Goal: Task Accomplishment & Management: Manage account settings

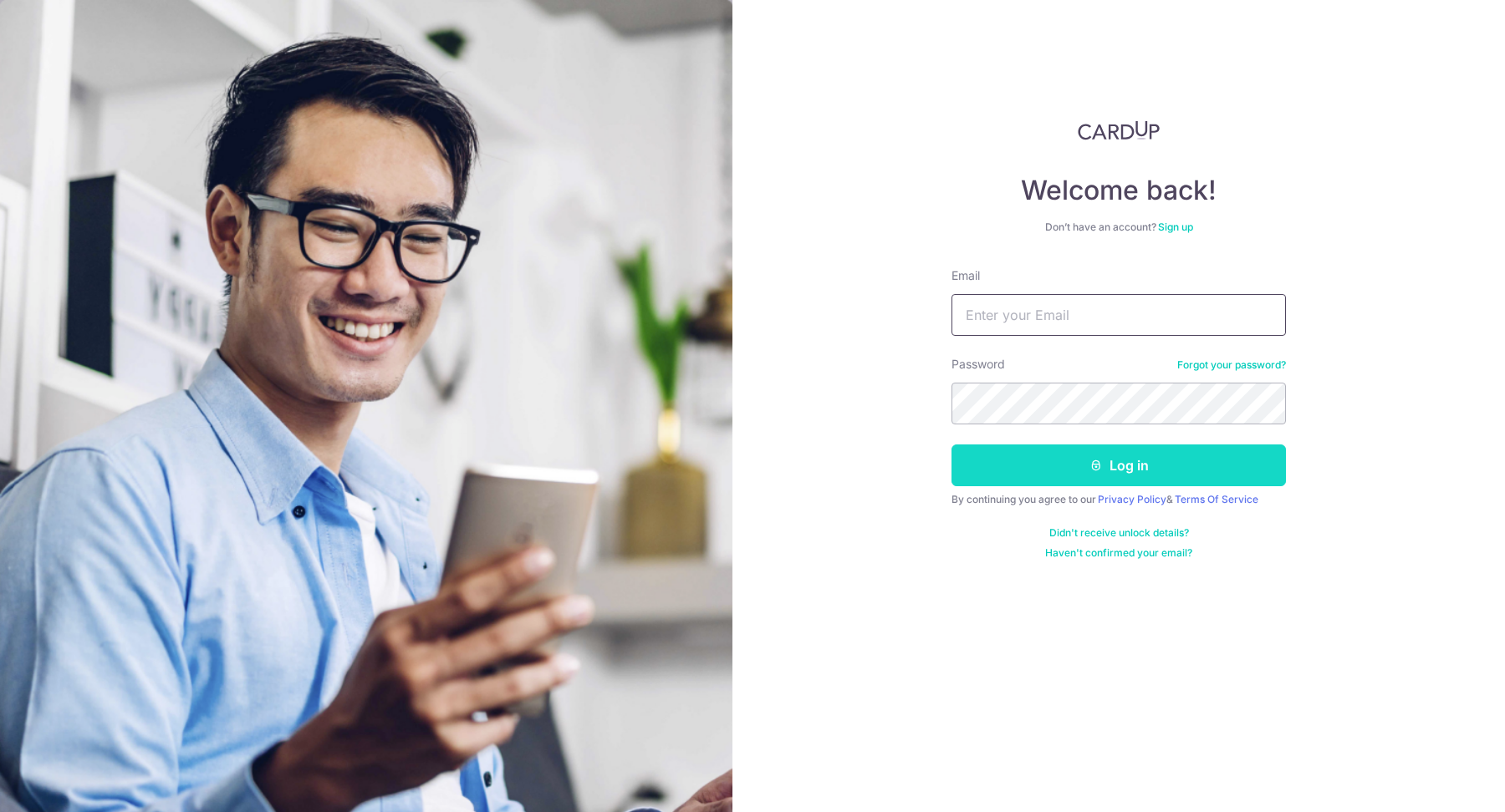
type input "[EMAIL_ADDRESS][DOMAIN_NAME]"
click at [1116, 468] on button "Log in" at bounding box center [1118, 465] width 334 height 42
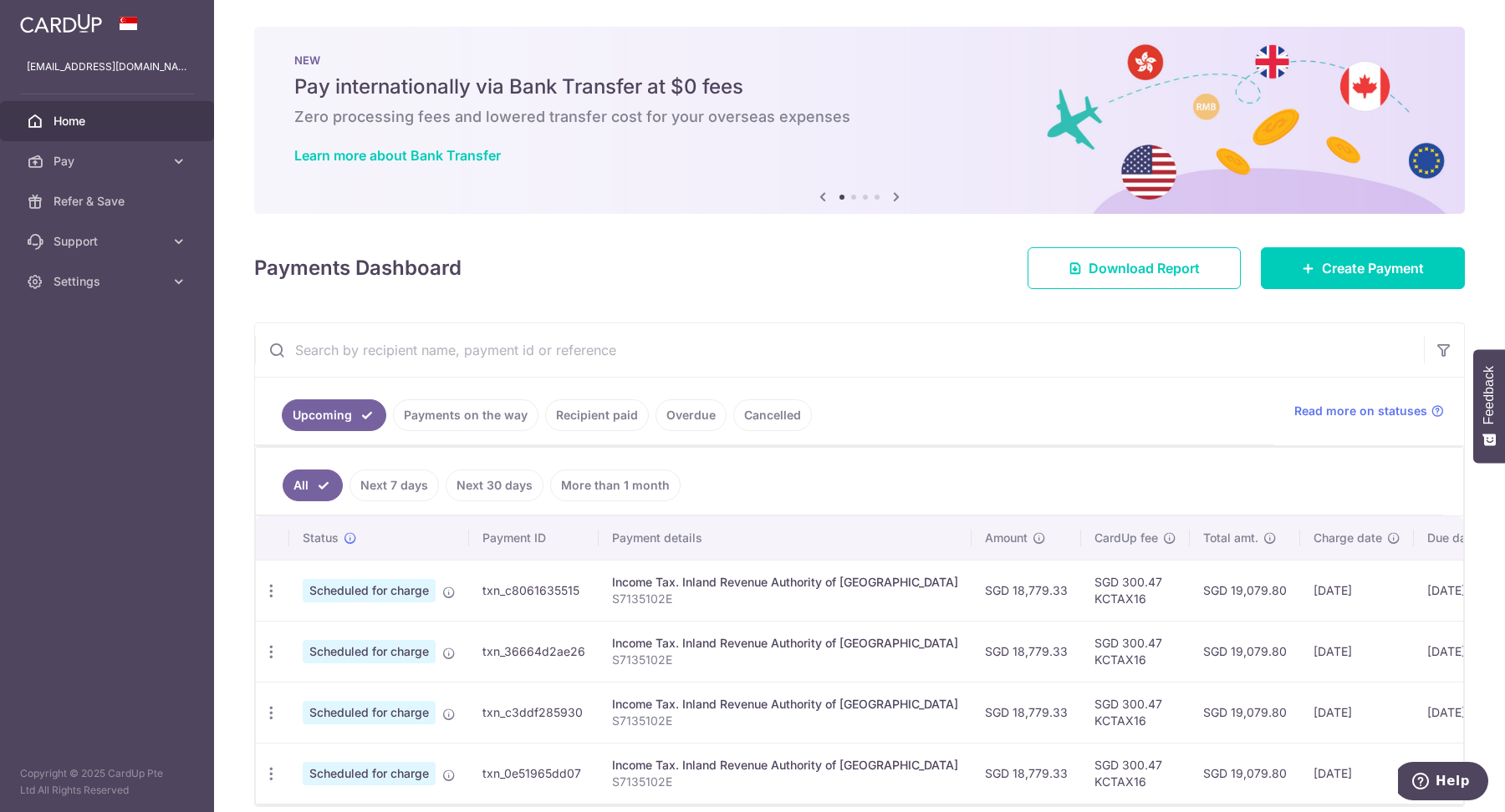
scroll to position [76, 0]
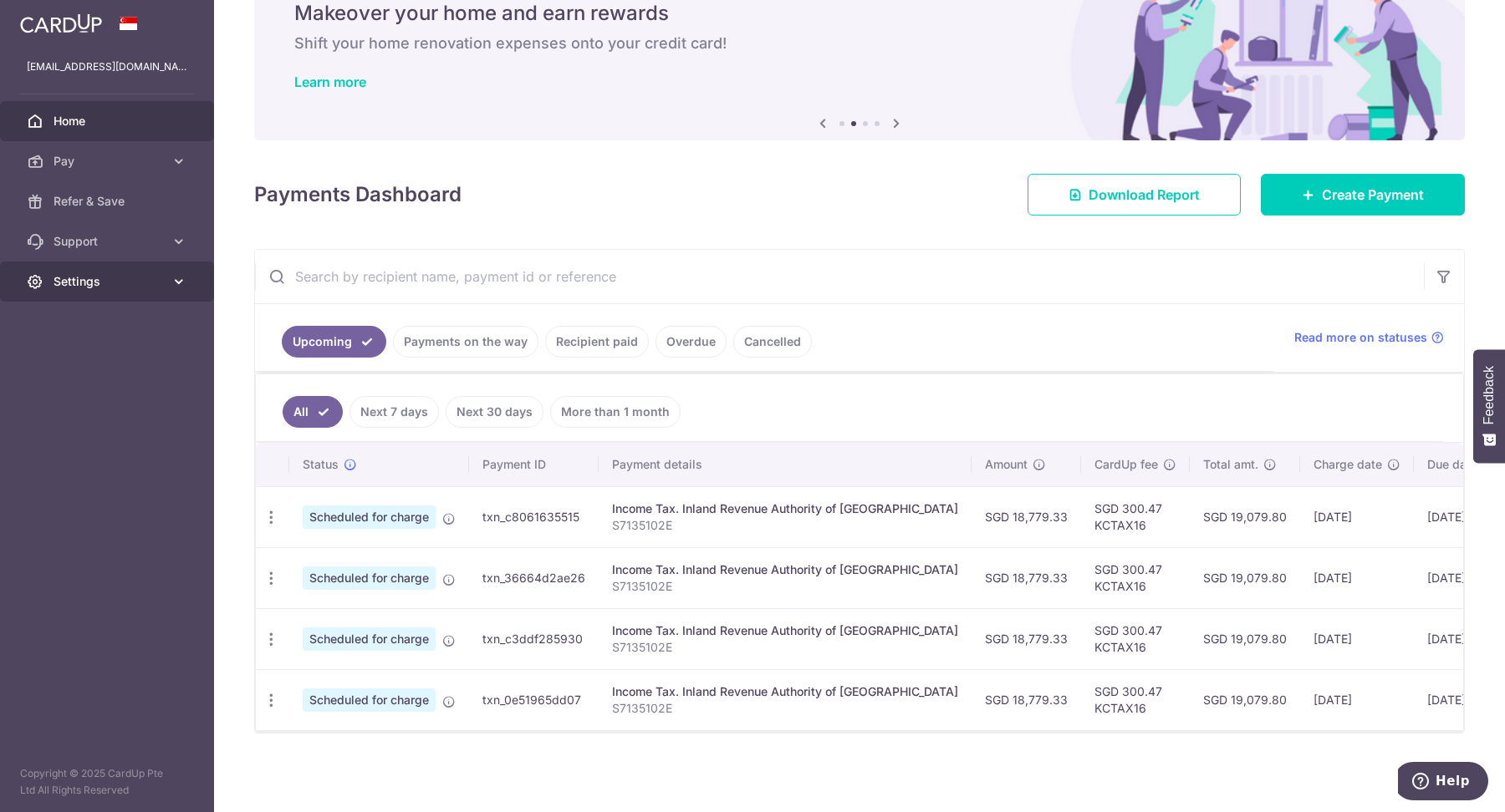
click at [110, 279] on span "Settings" at bounding box center [109, 281] width 111 height 17
click at [161, 161] on span "Pay" at bounding box center [109, 162] width 111 height 17
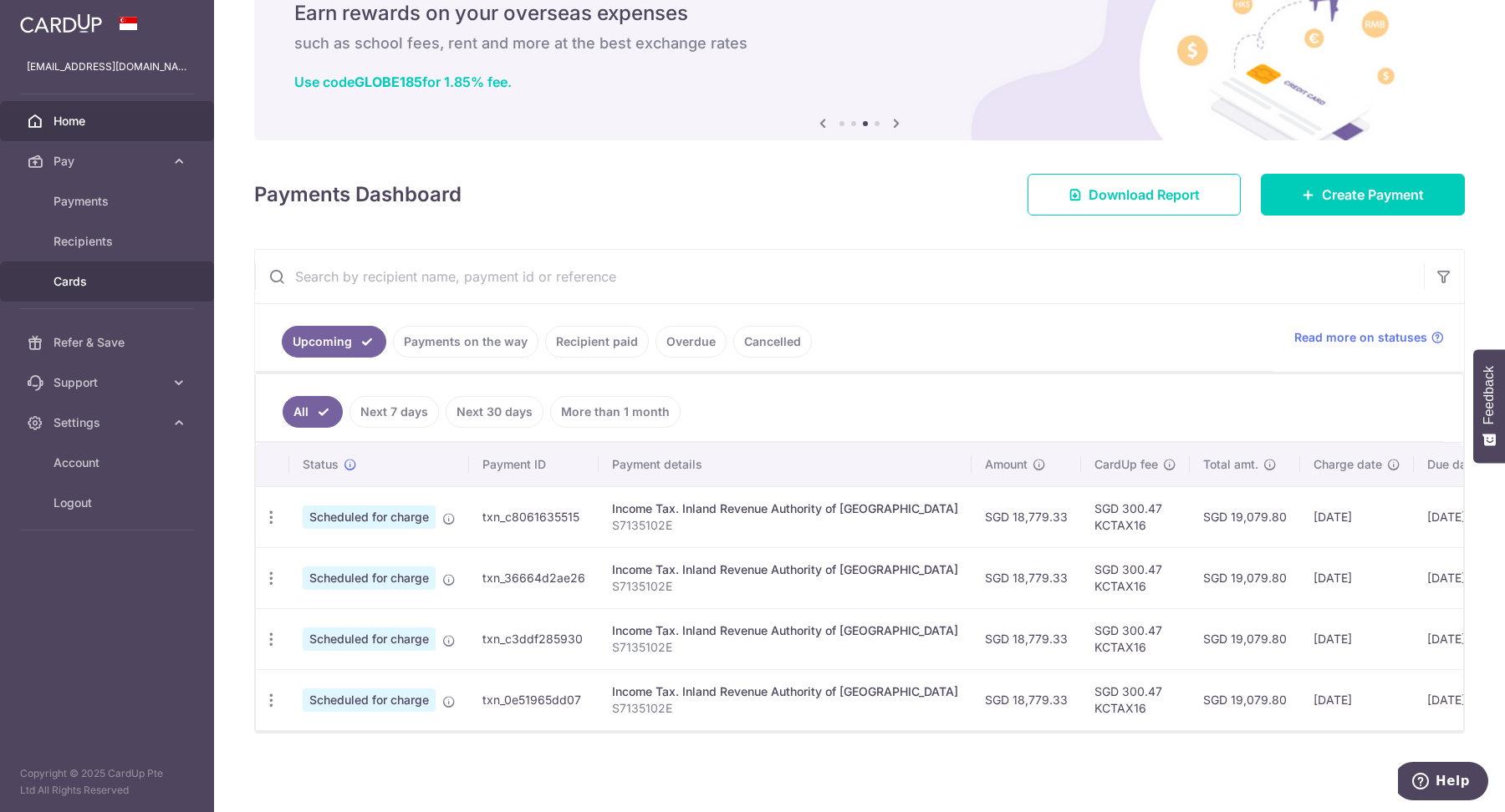
click at [104, 281] on span "Cards" at bounding box center [109, 281] width 111 height 17
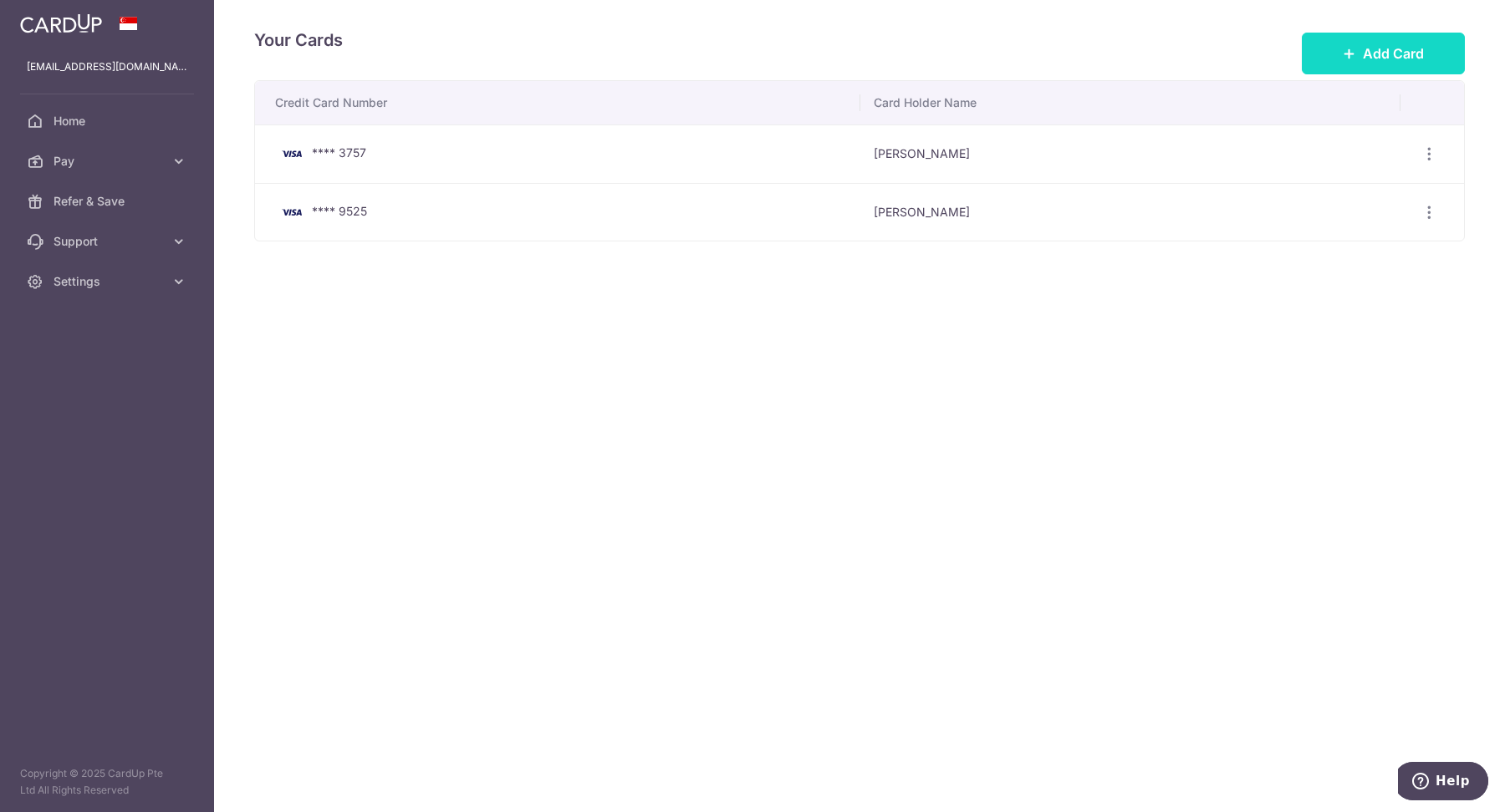
click at [1342, 37] on button "Add Card" at bounding box center [1383, 53] width 163 height 42
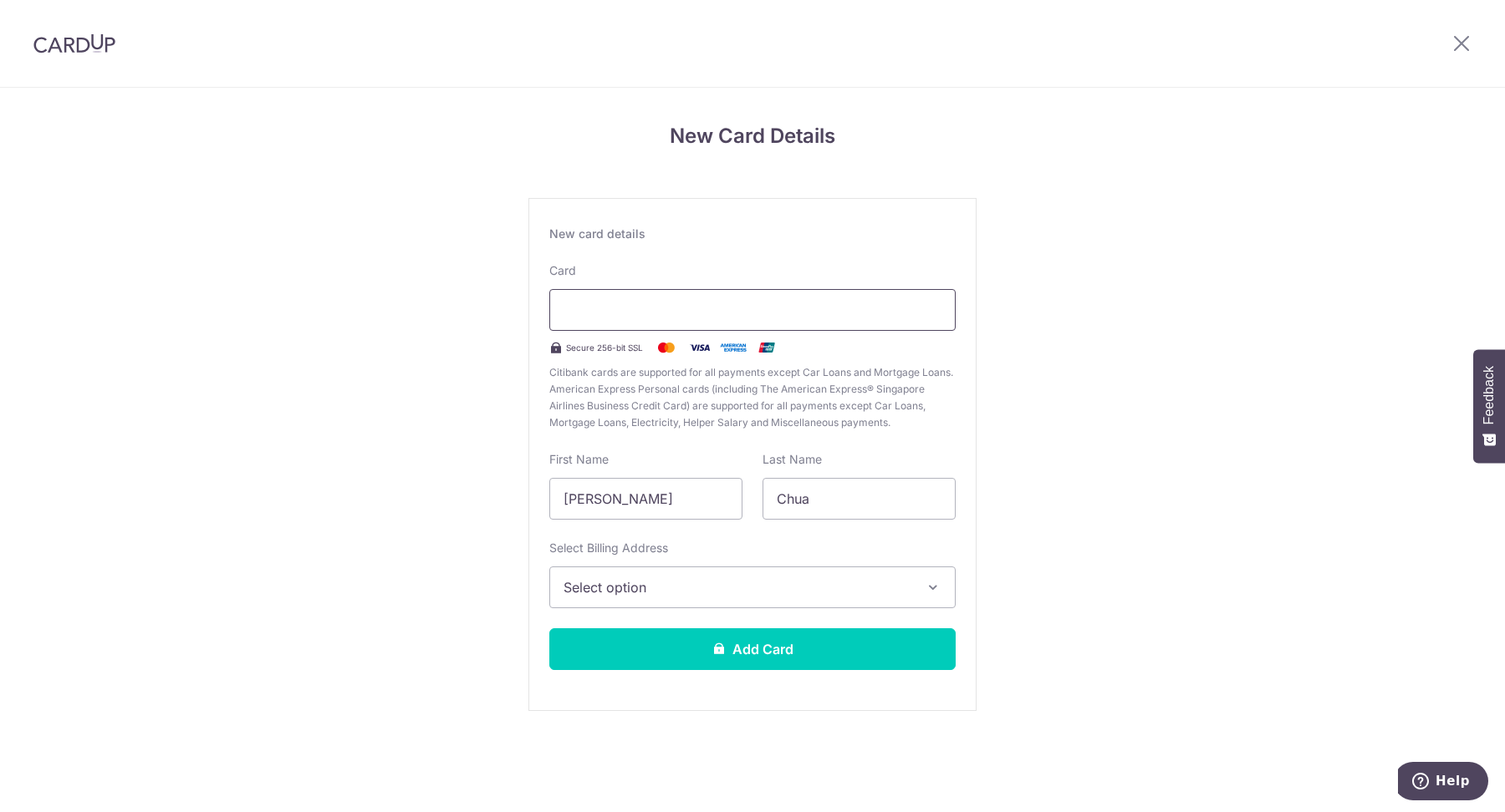
click at [631, 327] on div at bounding box center [753, 309] width 407 height 42
click at [733, 593] on span "Select option" at bounding box center [737, 588] width 348 height 20
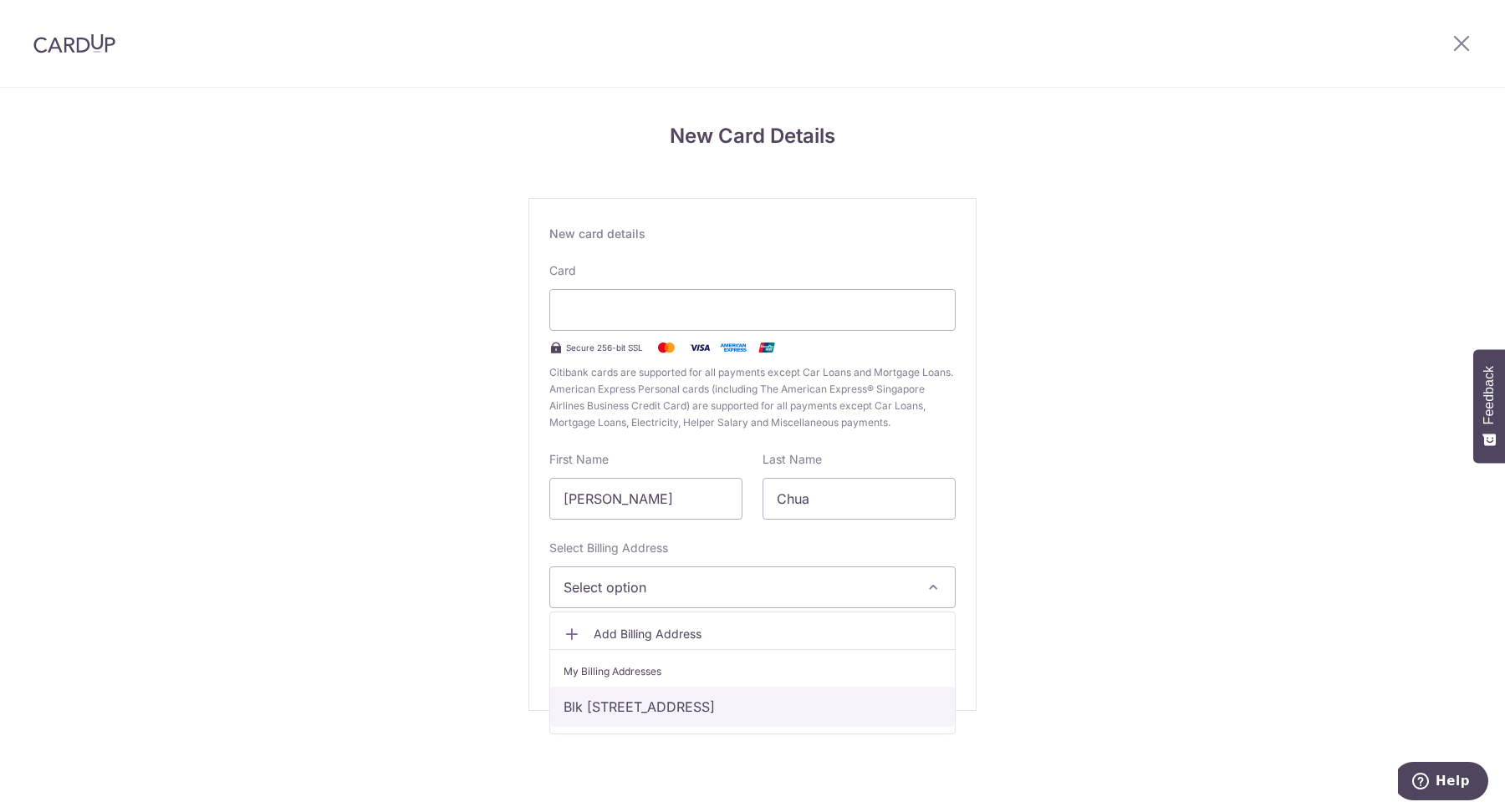
click at [733, 692] on link "Blk 676C Yishun Ring Road, #11-1936, Singapore, Singapore-763676" at bounding box center [753, 707] width 405 height 40
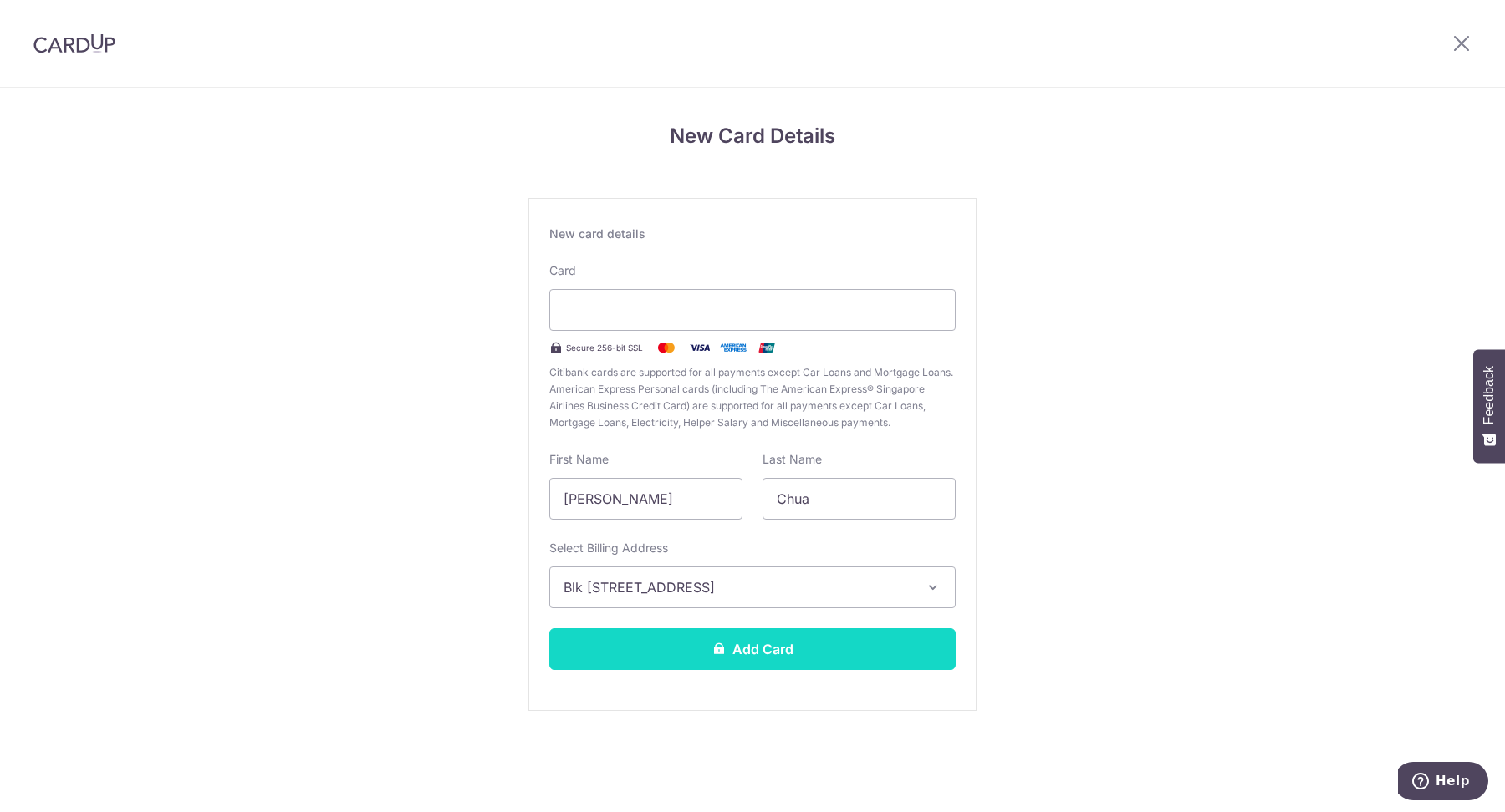
click at [735, 651] on button "Add Card" at bounding box center [753, 649] width 407 height 42
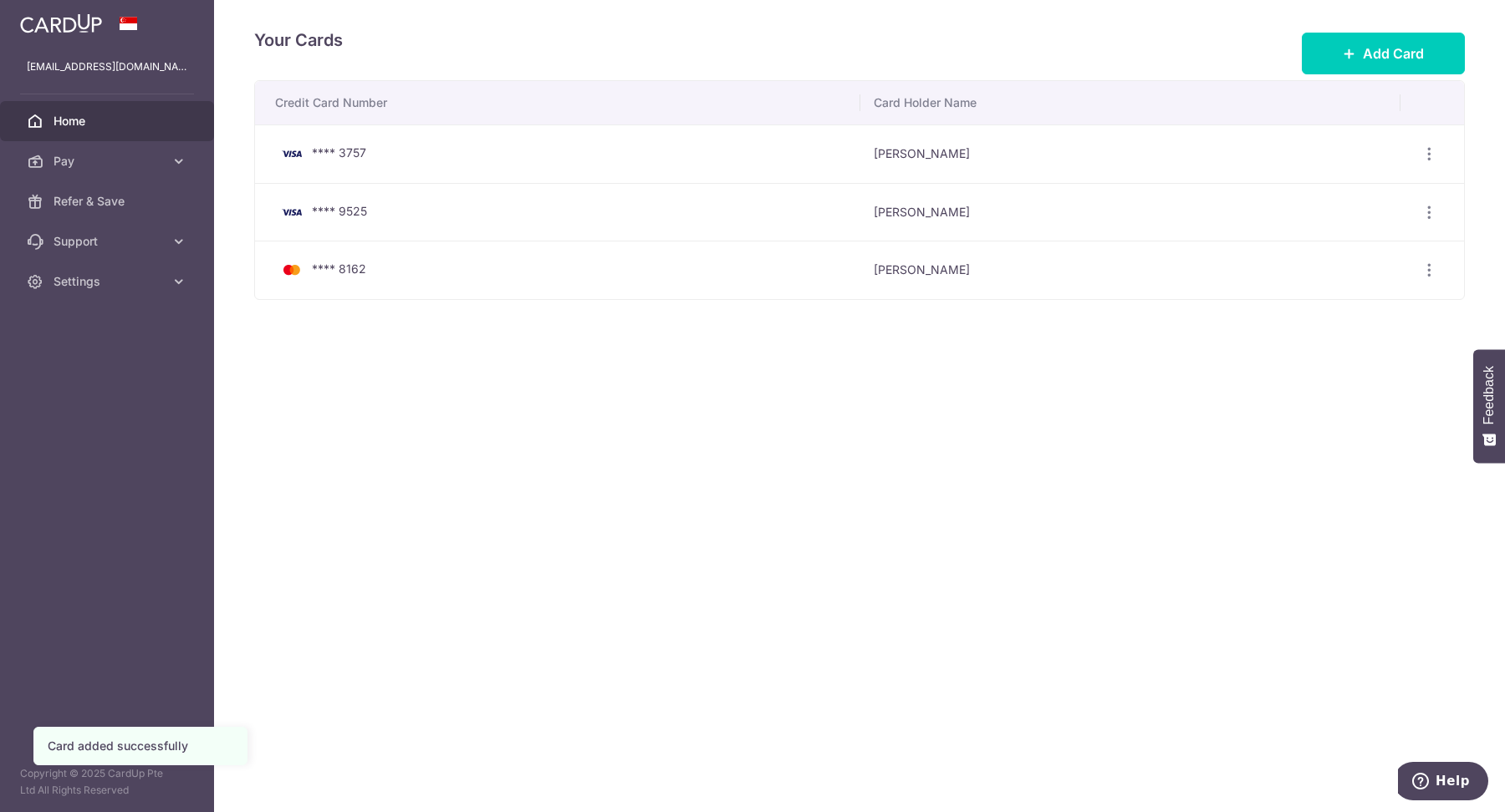
click at [79, 121] on span "Home" at bounding box center [109, 122] width 111 height 17
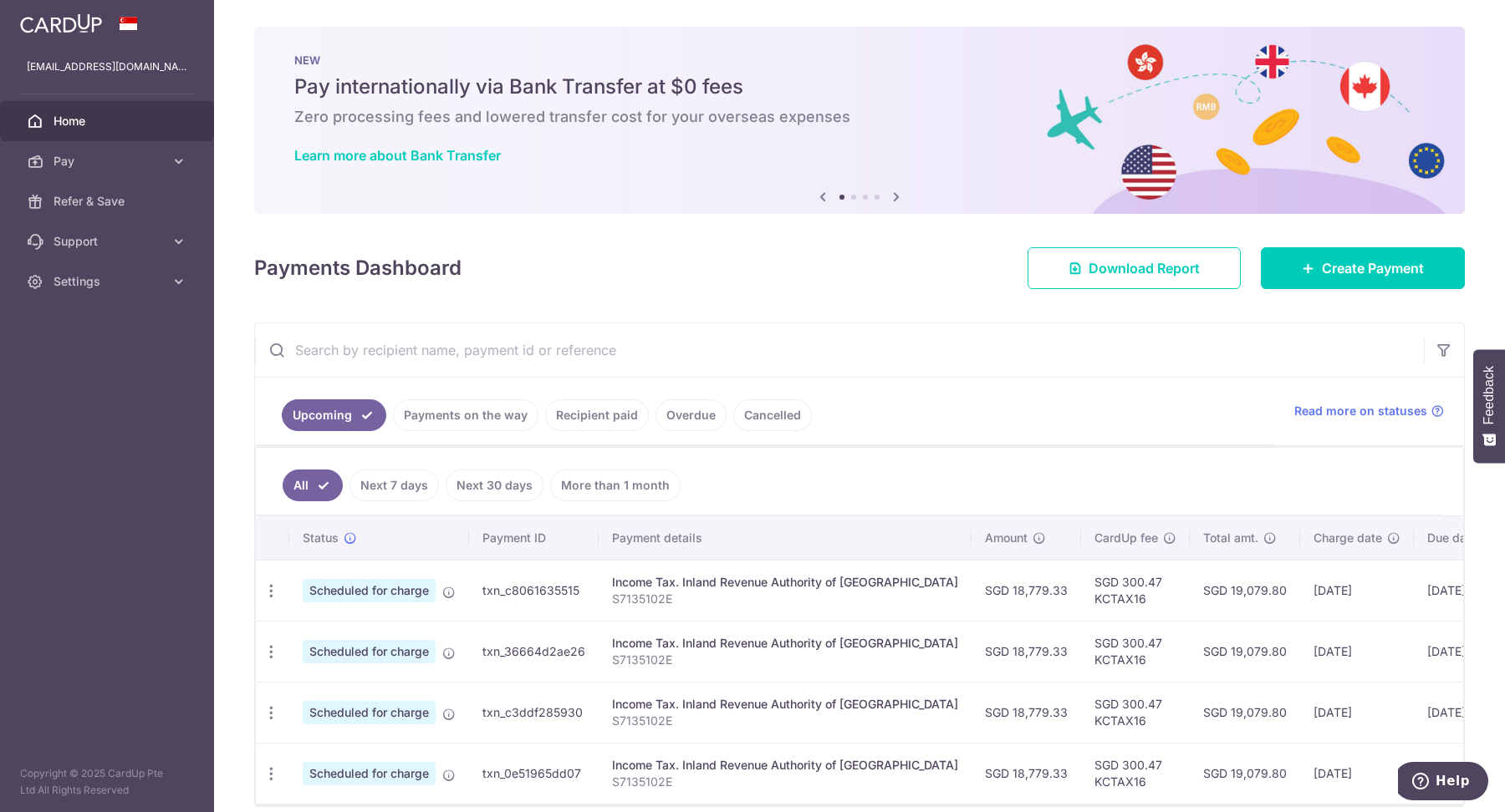
scroll to position [76, 0]
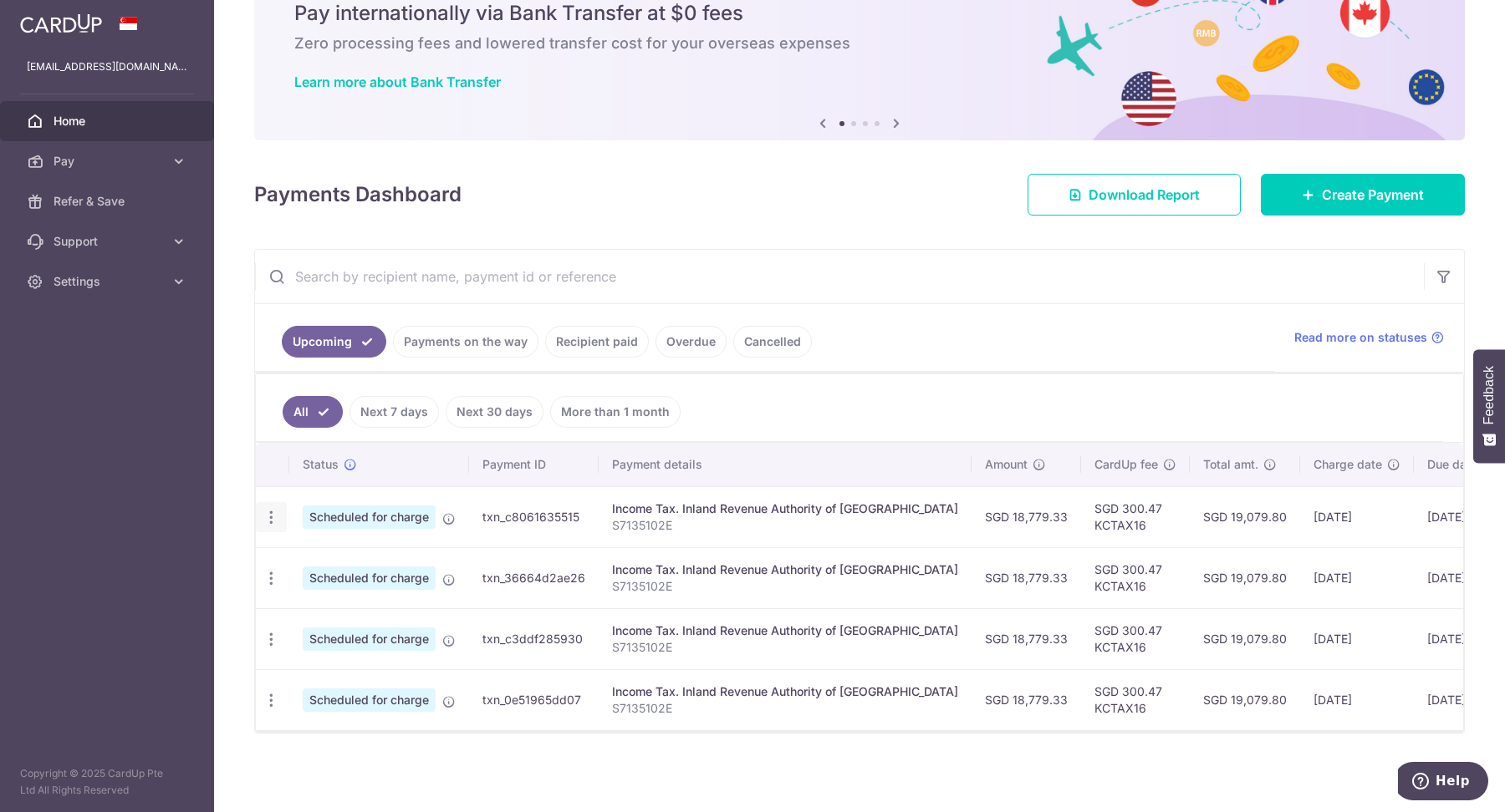
click at [272, 508] on icon "button" at bounding box center [271, 517] width 18 height 18
click at [387, 554] on span "Update payment" at bounding box center [361, 564] width 114 height 20
radio input "true"
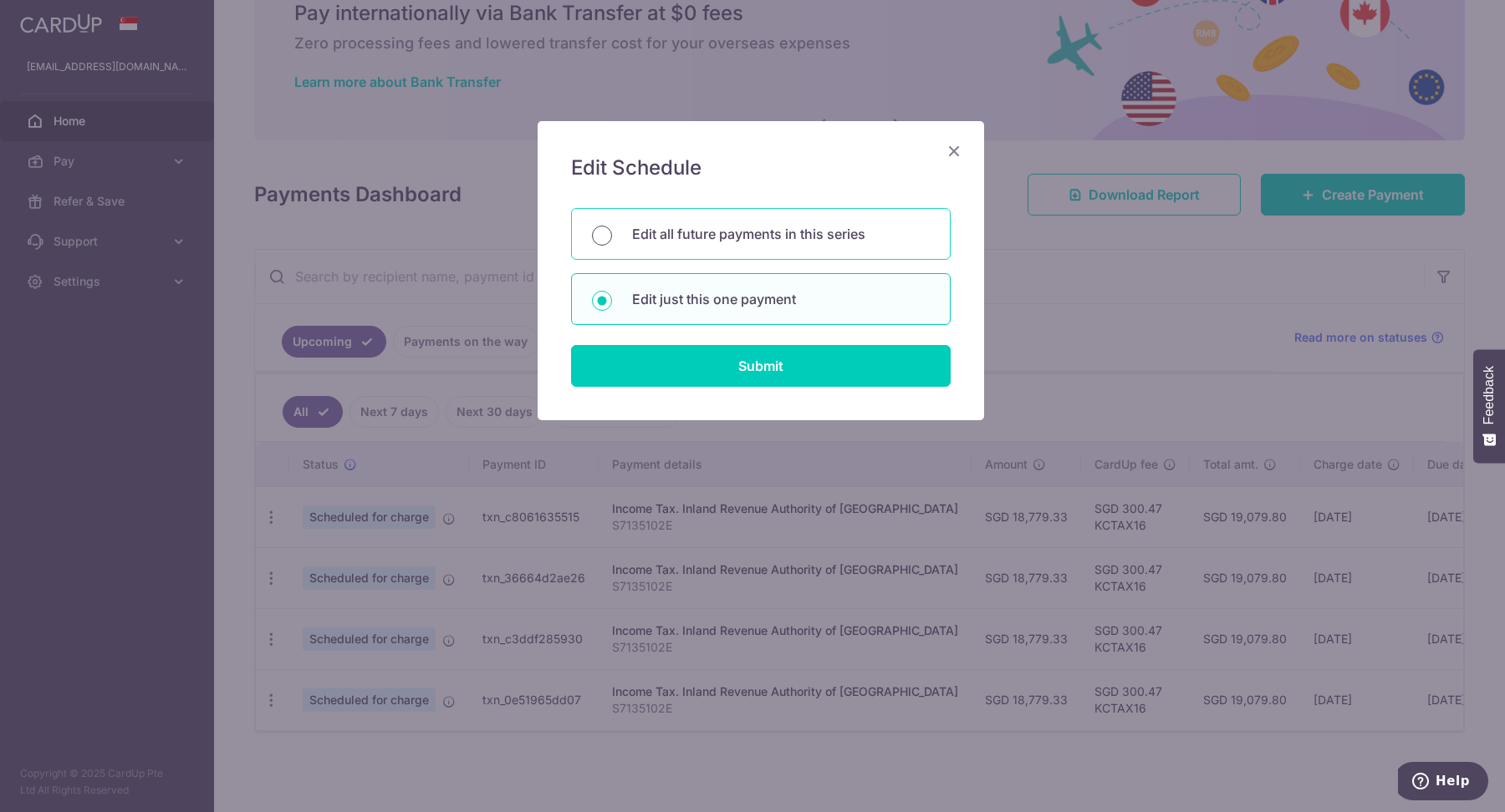
click at [603, 232] on input "Edit all future payments in this series" at bounding box center [602, 236] width 20 height 20
radio input "true"
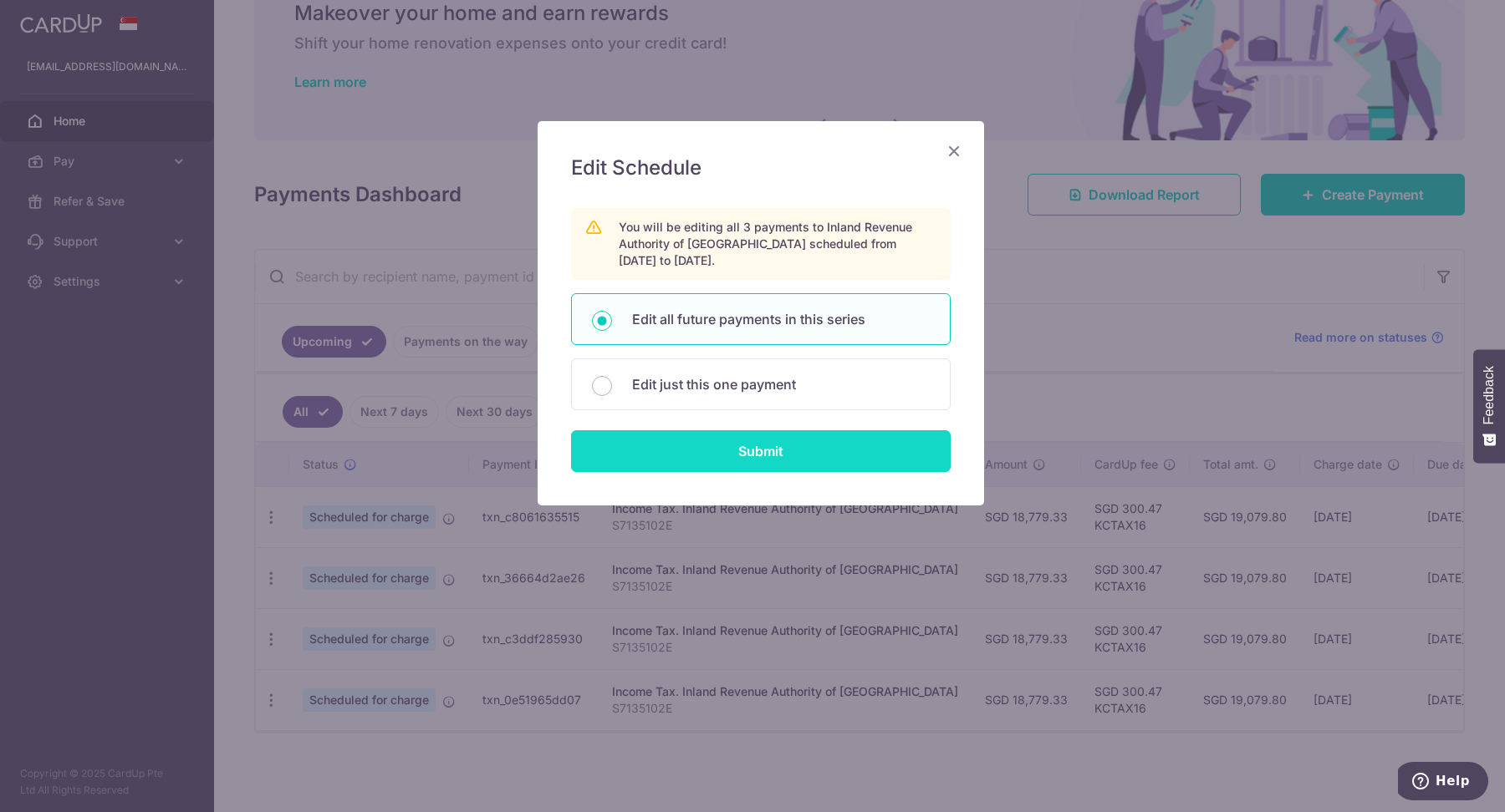
click at [632, 440] on input "Submit" at bounding box center [761, 451] width 379 height 42
radio input "true"
type input "18,779.33"
type input "S7135102E"
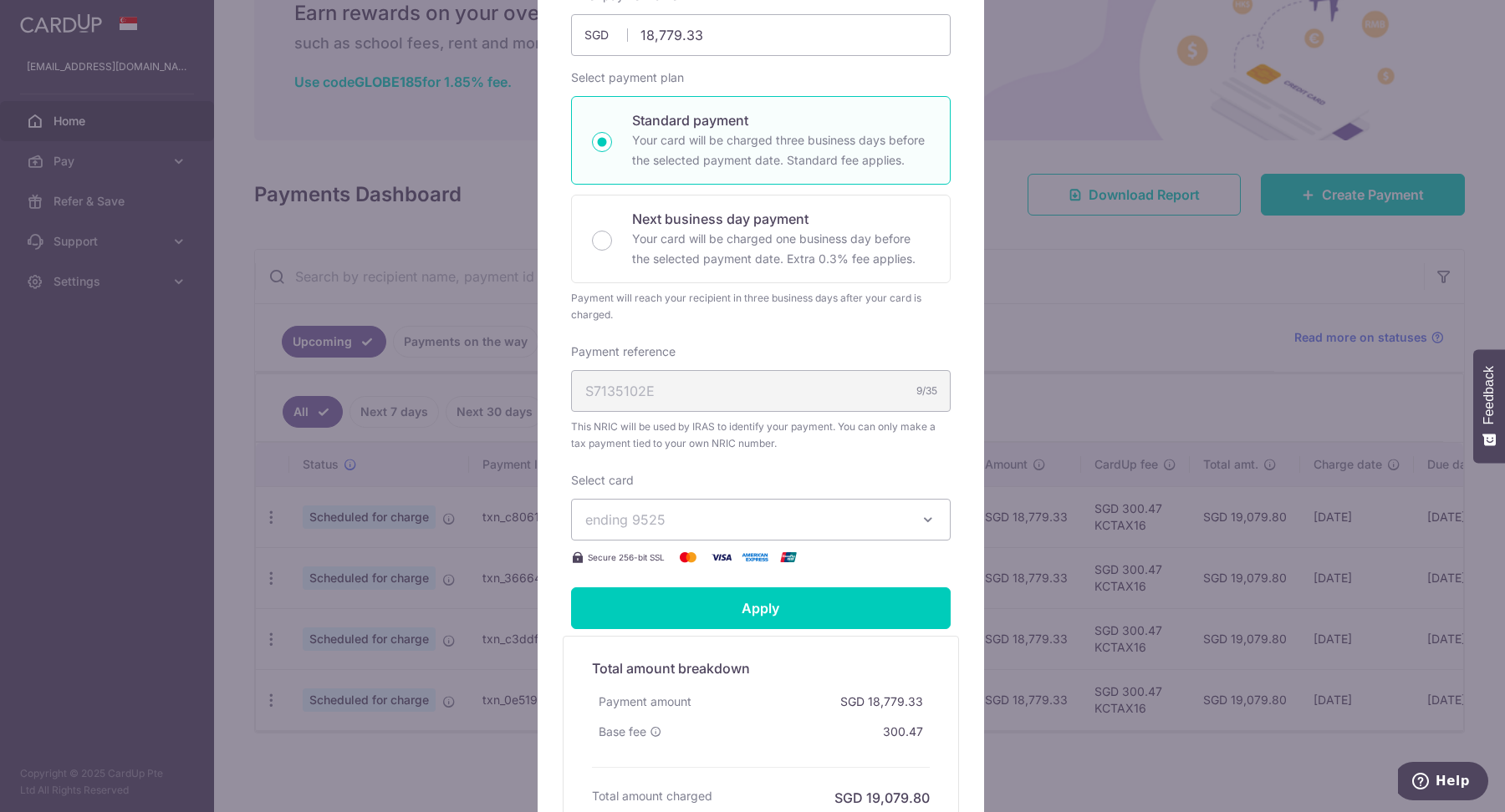
scroll to position [314, 0]
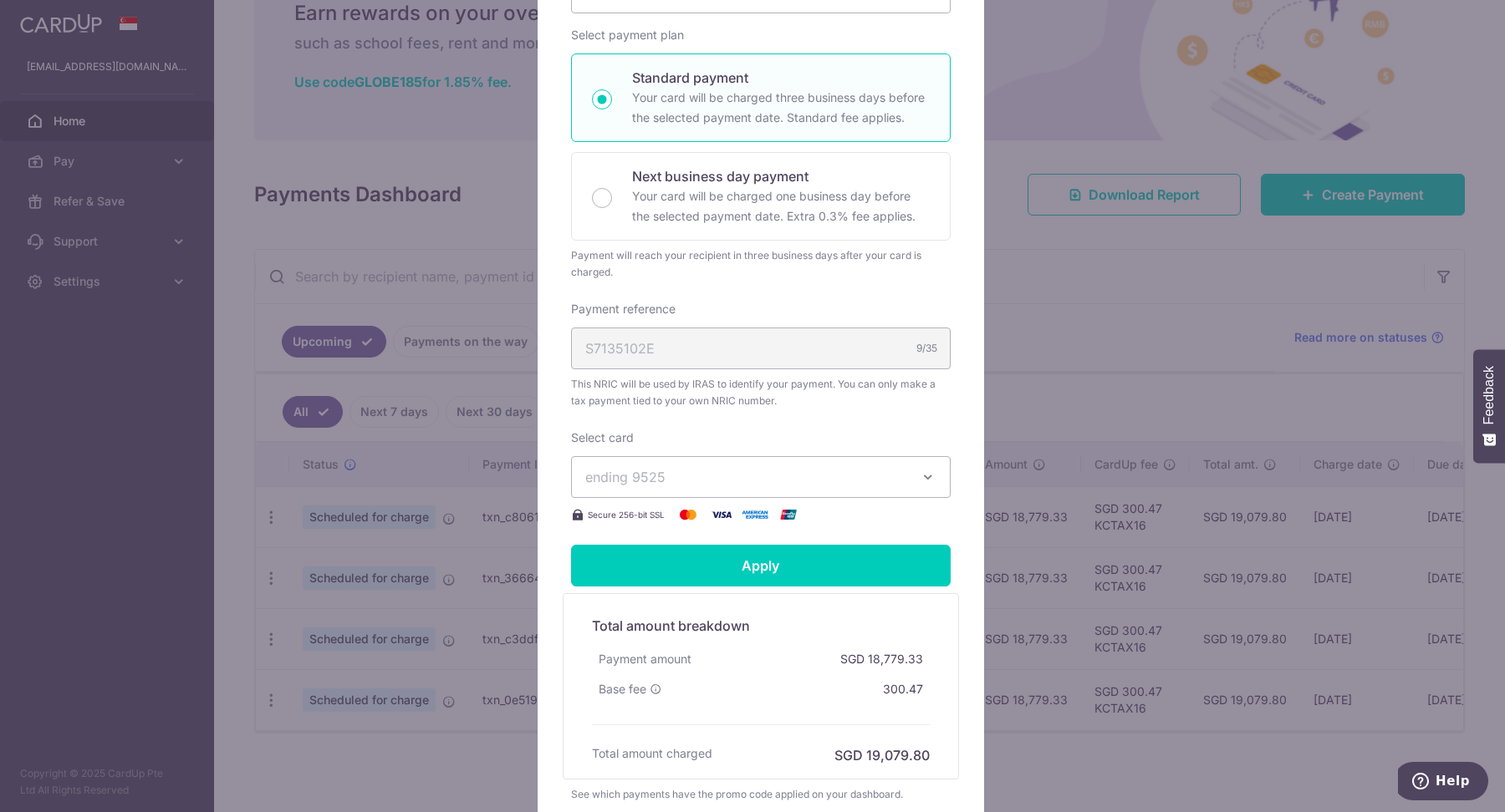
click at [861, 485] on button "ending 9525" at bounding box center [761, 477] width 379 height 42
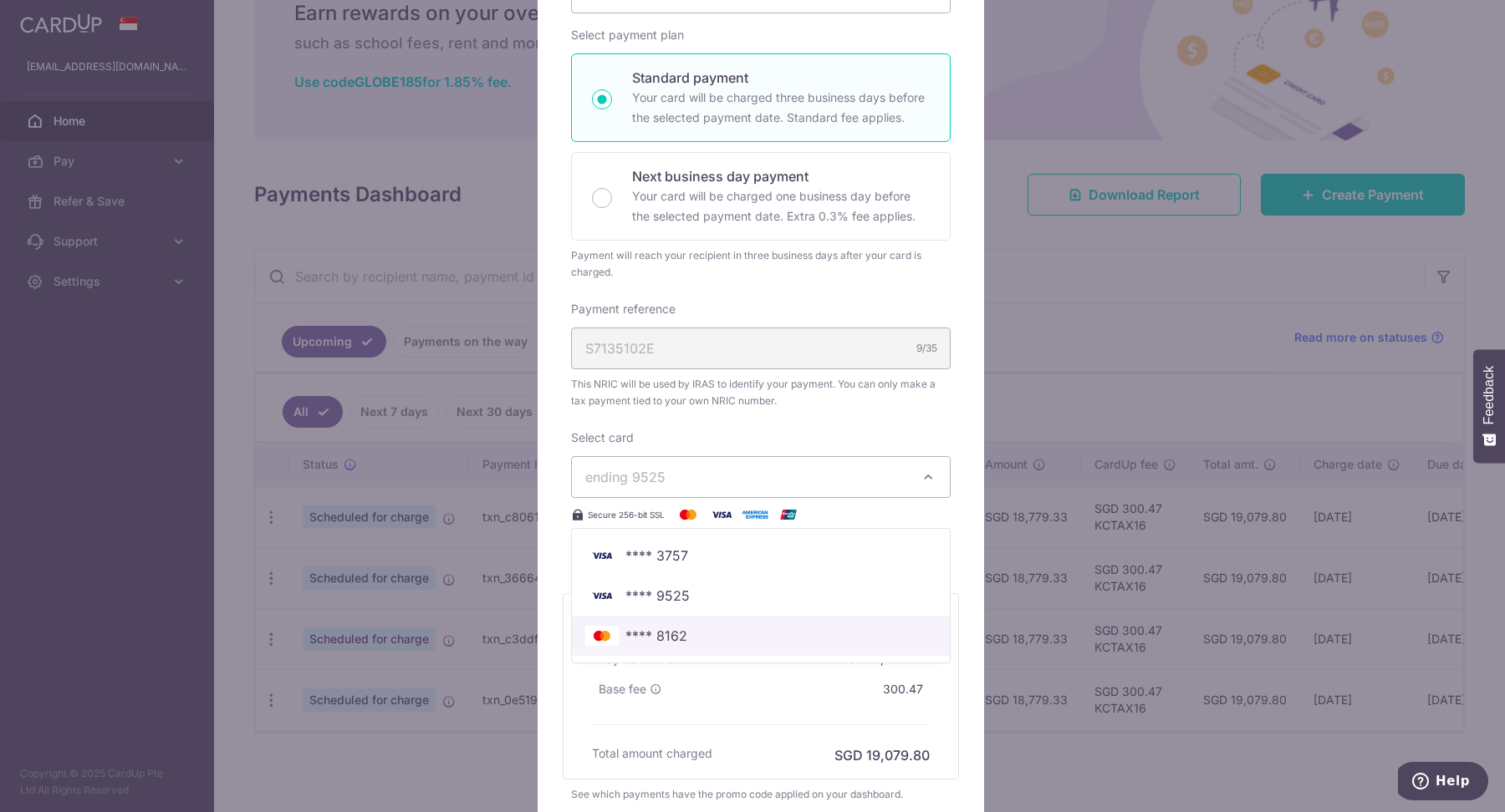
click at [695, 638] on span "**** 8162" at bounding box center [761, 636] width 351 height 20
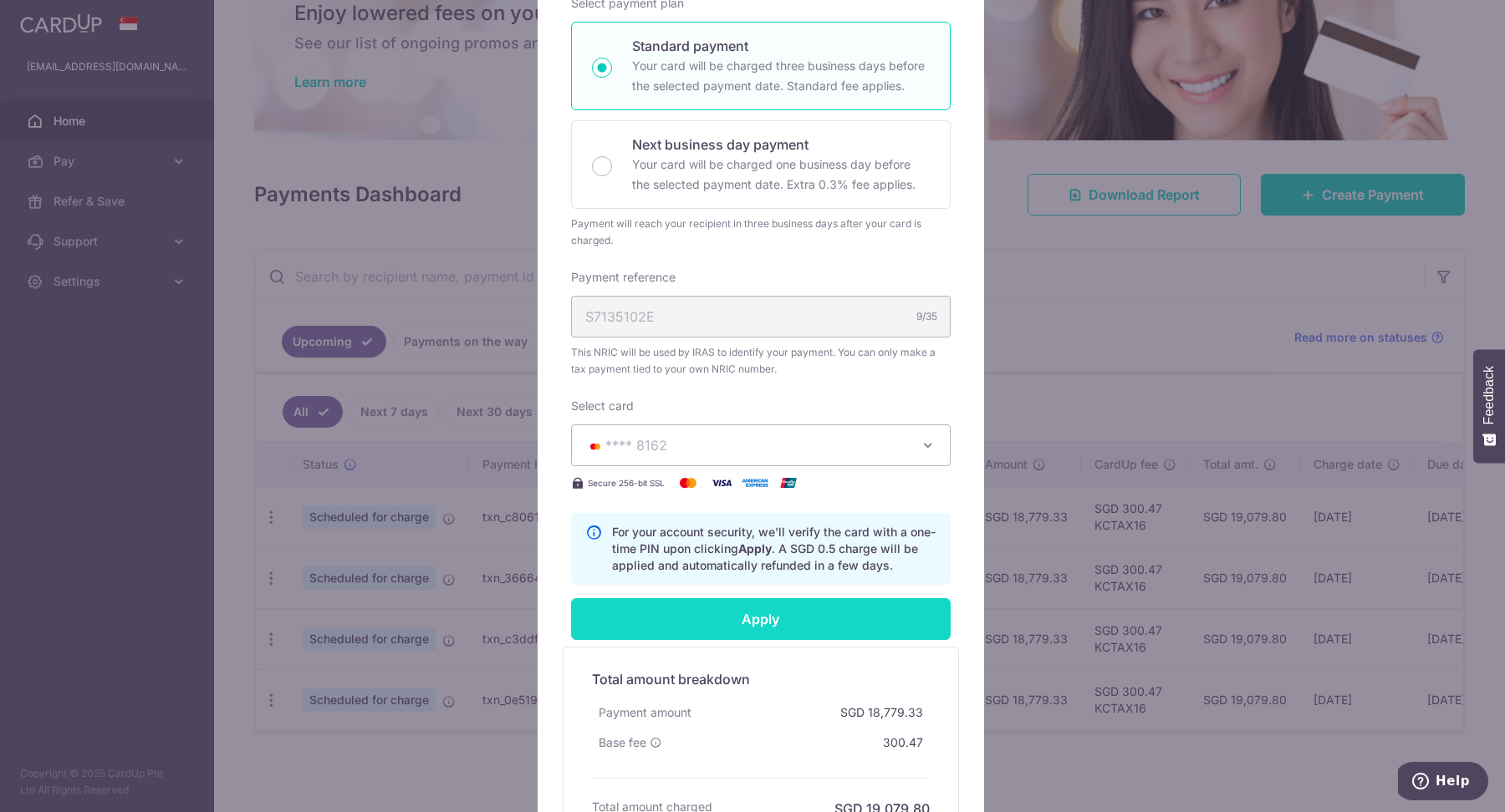
scroll to position [434, 0]
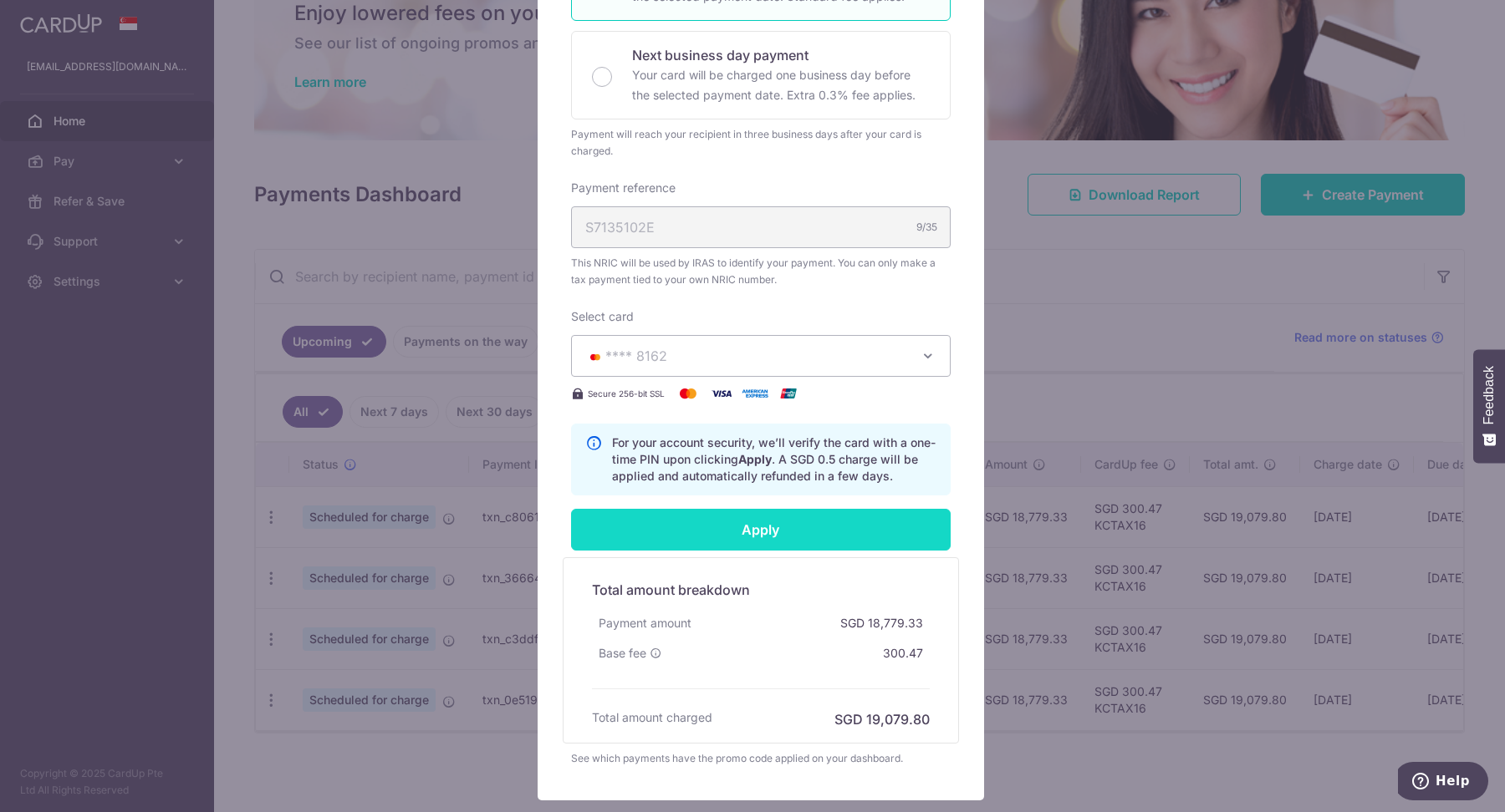
click at [817, 531] on input "Apply" at bounding box center [761, 529] width 379 height 42
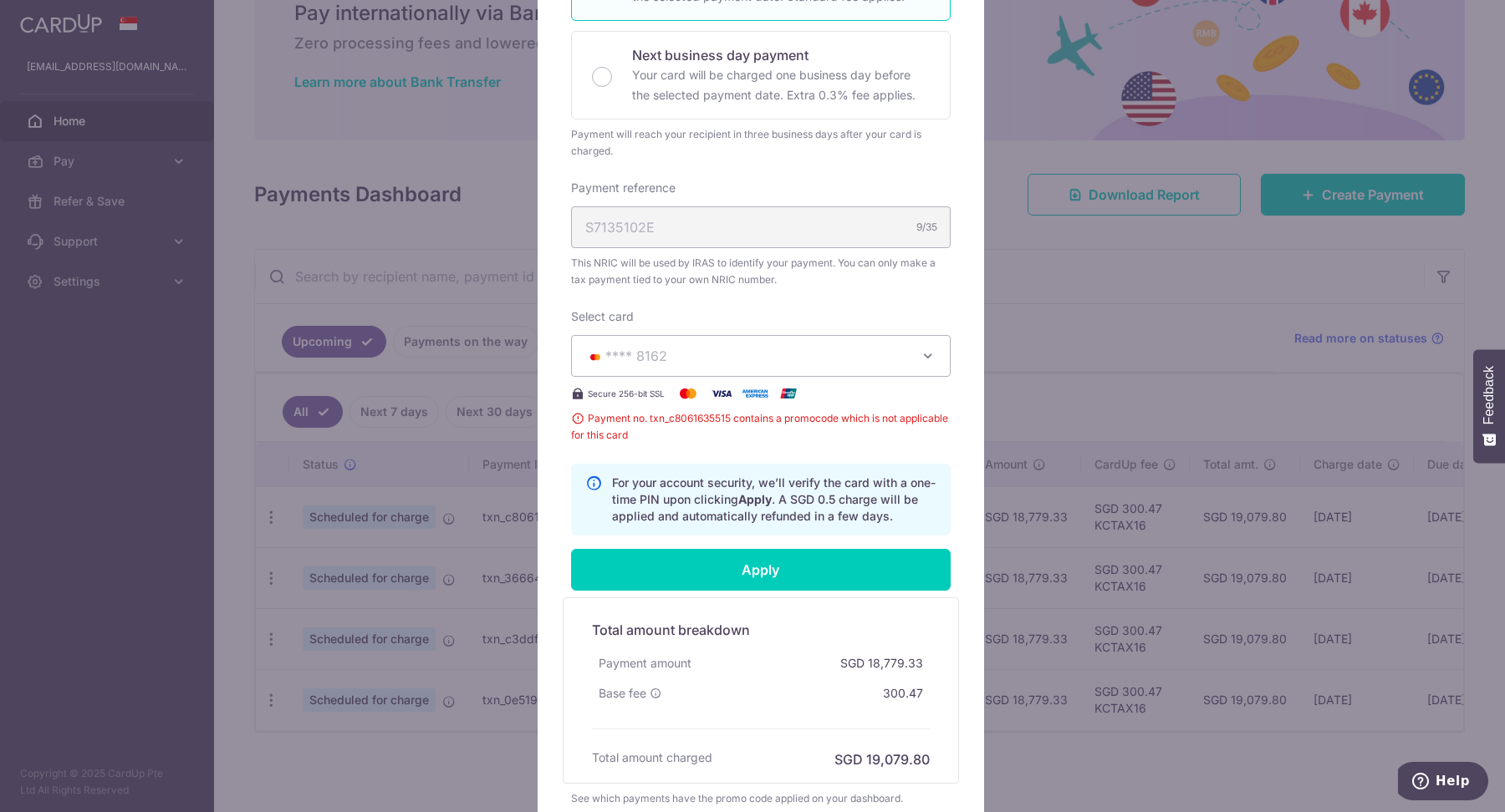
click at [1071, 411] on div "Edit payment By clicking apply, you will make changes to all 3 payments to Inla…" at bounding box center [752, 406] width 1505 height 812
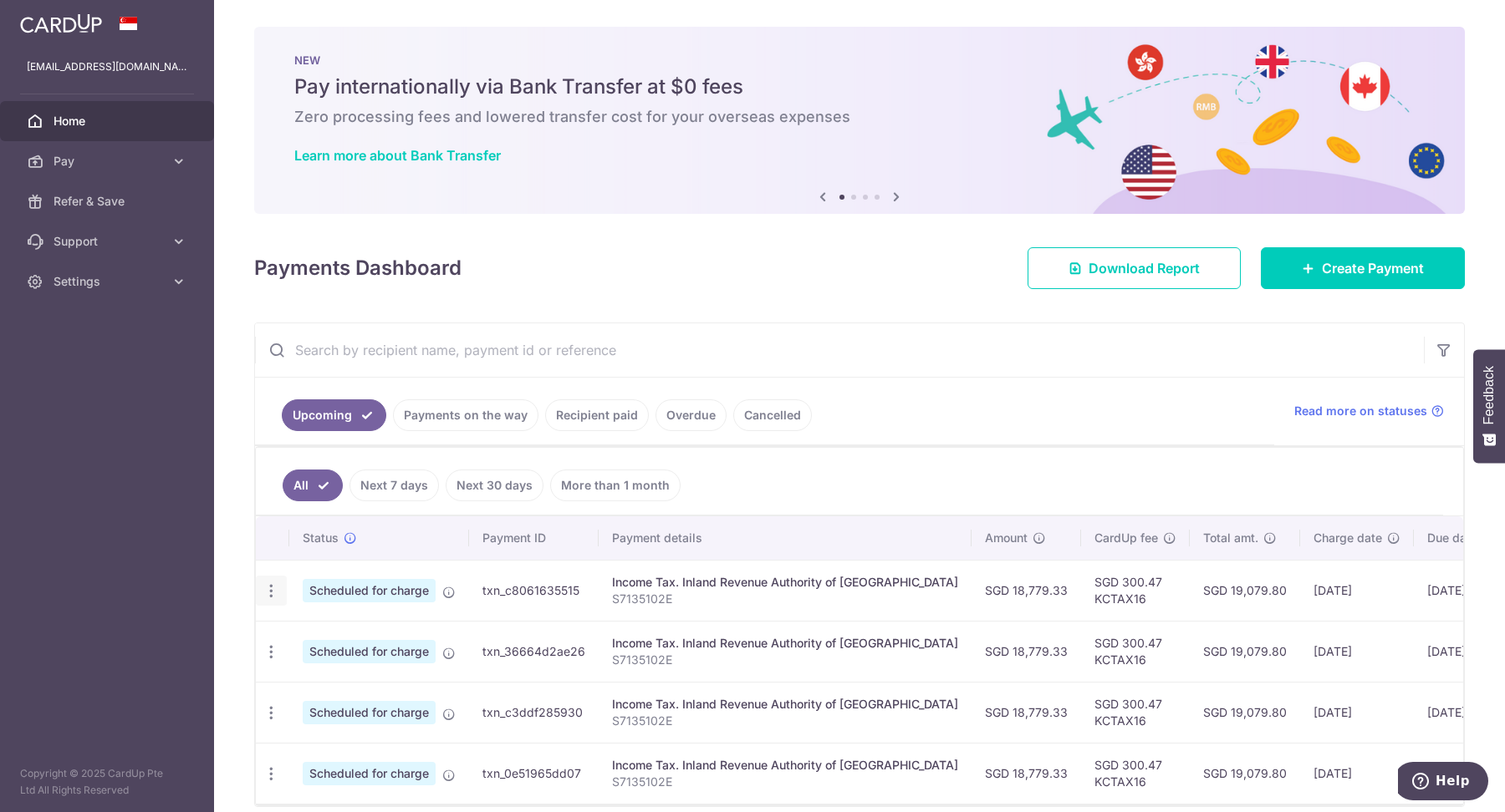
click at [278, 577] on div "Update payment Cancel payment" at bounding box center [271, 591] width 31 height 31
click at [271, 589] on icon "button" at bounding box center [271, 591] width 18 height 18
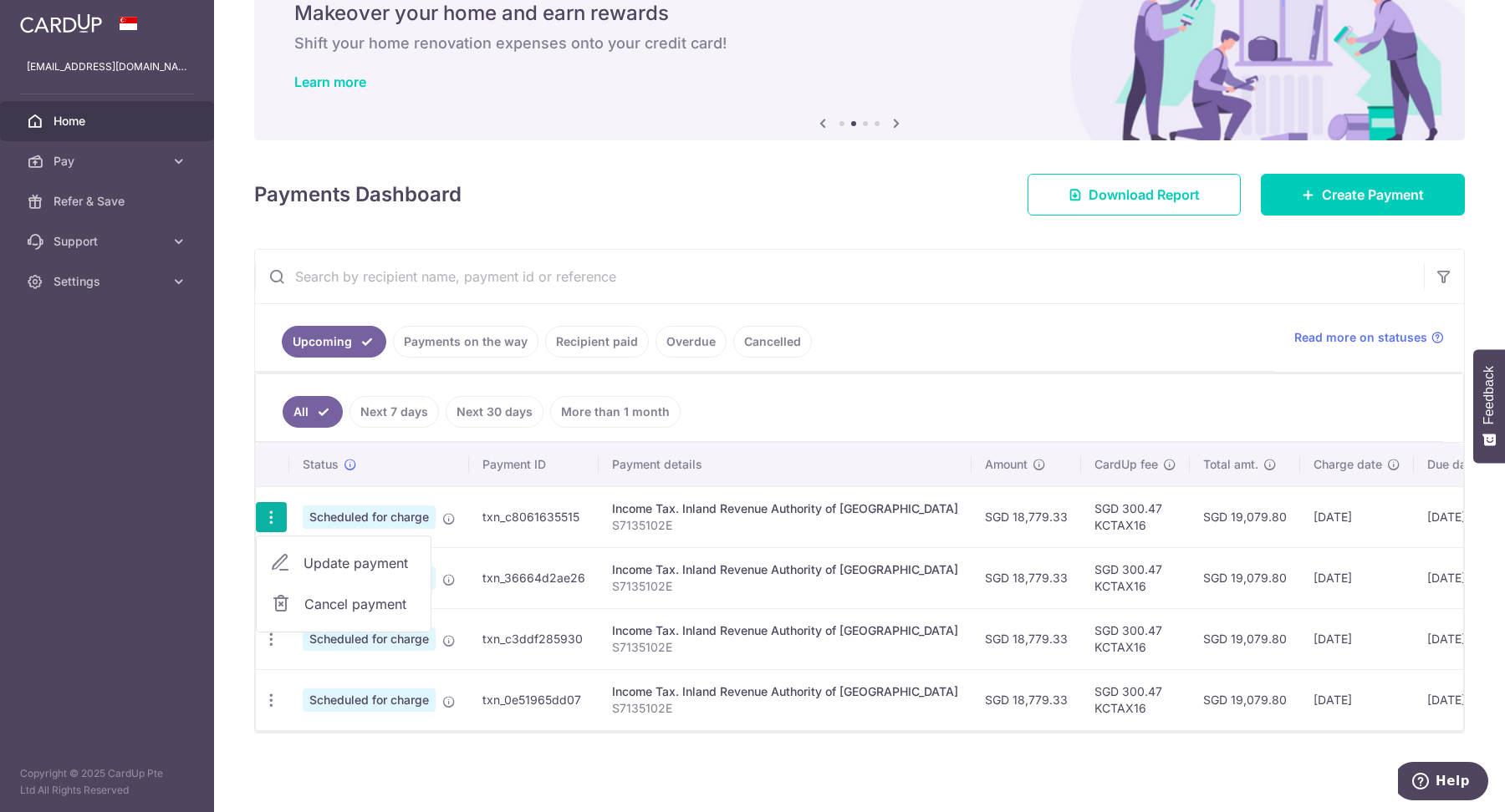
scroll to position [76, 0]
click at [345, 554] on span "Update payment" at bounding box center [361, 564] width 114 height 20
radio input "true"
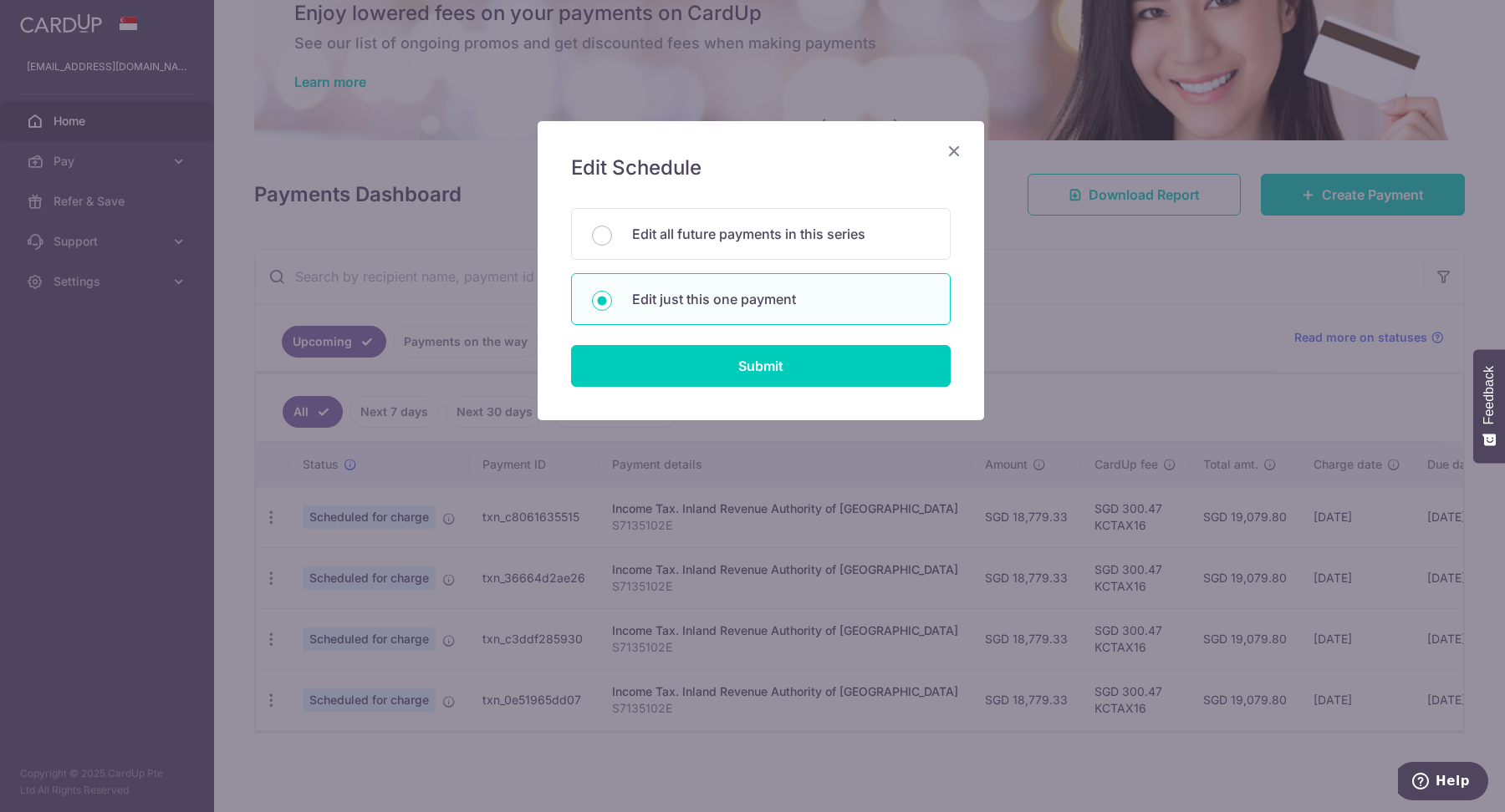
click at [815, 506] on div "Edit Schedule You will be editing all 3 payments to Inland Revenue Authority of…" at bounding box center [752, 406] width 1505 height 812
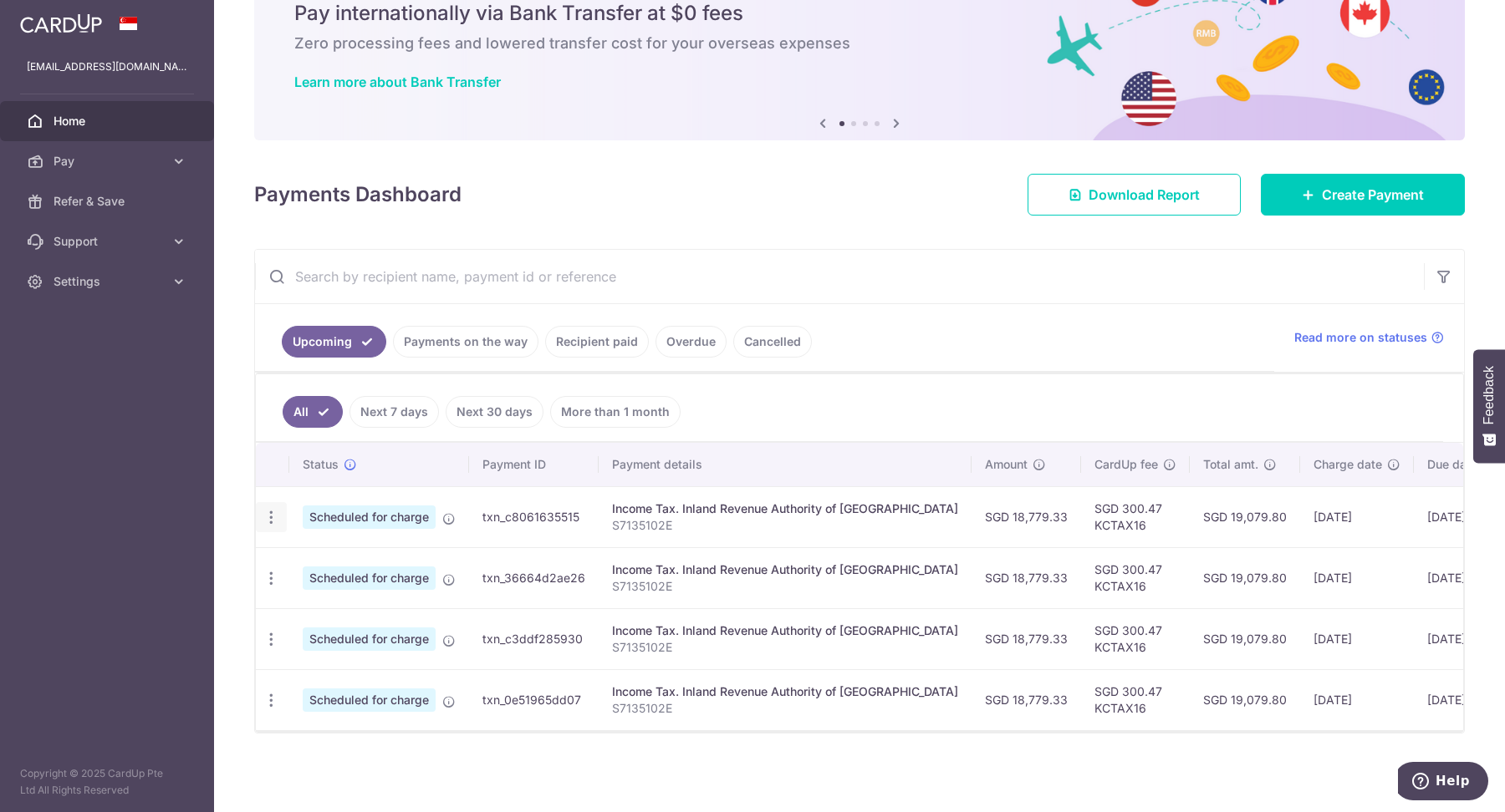
click at [263, 512] on icon "button" at bounding box center [271, 517] width 18 height 18
click at [354, 554] on span "Update payment" at bounding box center [361, 564] width 114 height 20
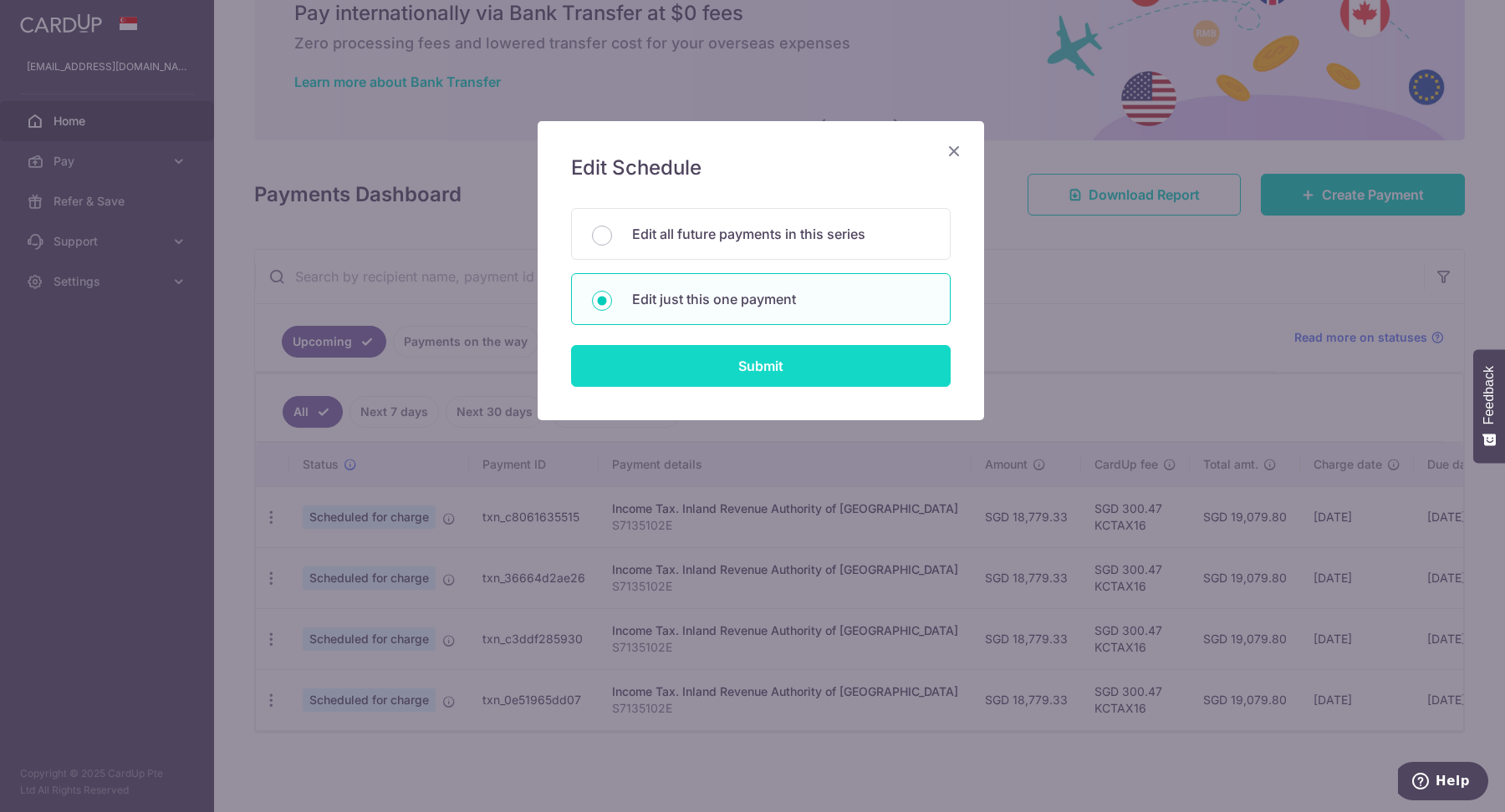
click at [773, 366] on input "Submit" at bounding box center [761, 366] width 379 height 42
radio input "true"
type input "18,779.33"
type input "24/09/2025"
type input "S7135102E"
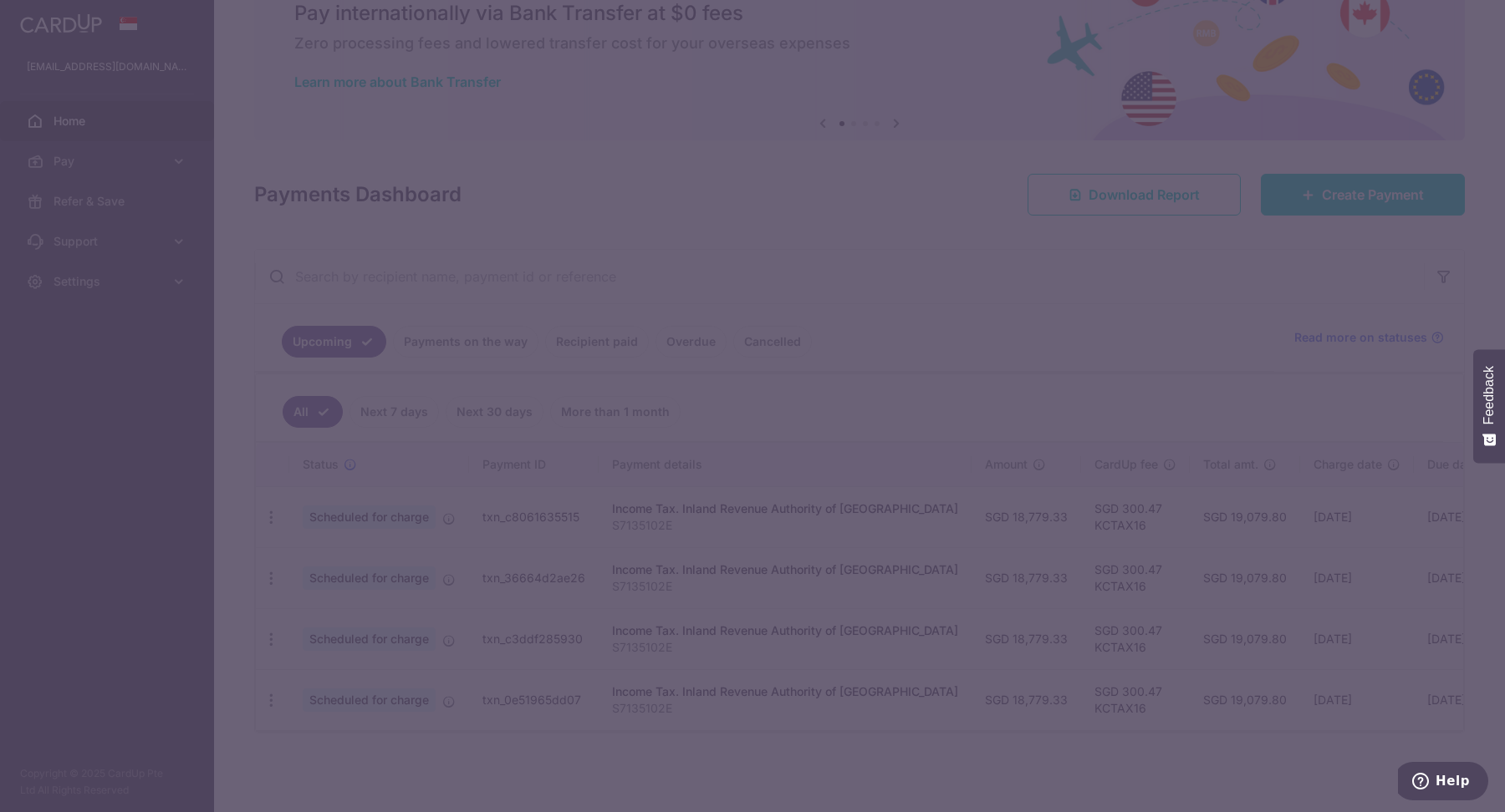
type input "KCTAX16"
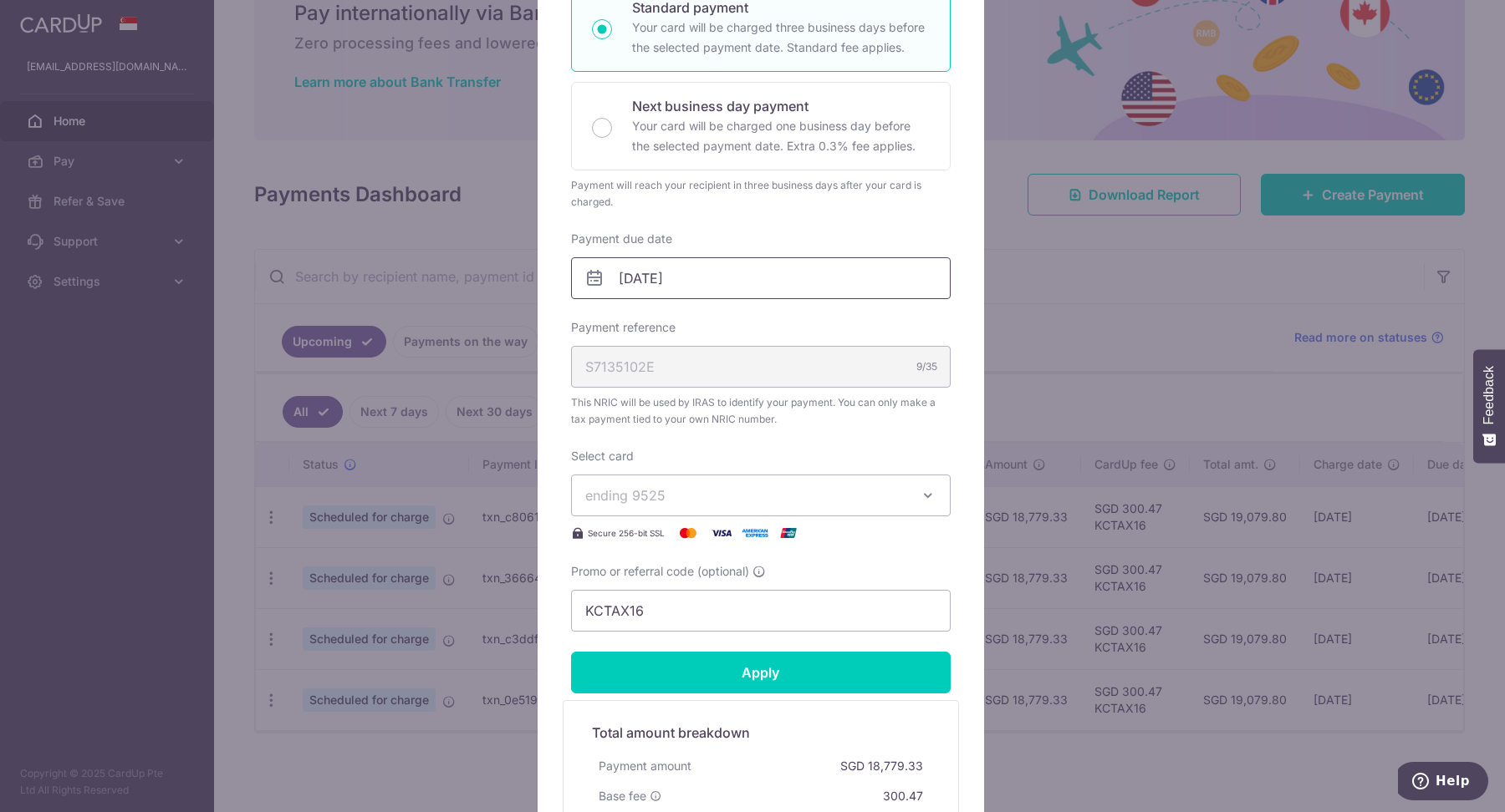
scroll to position [417, 0]
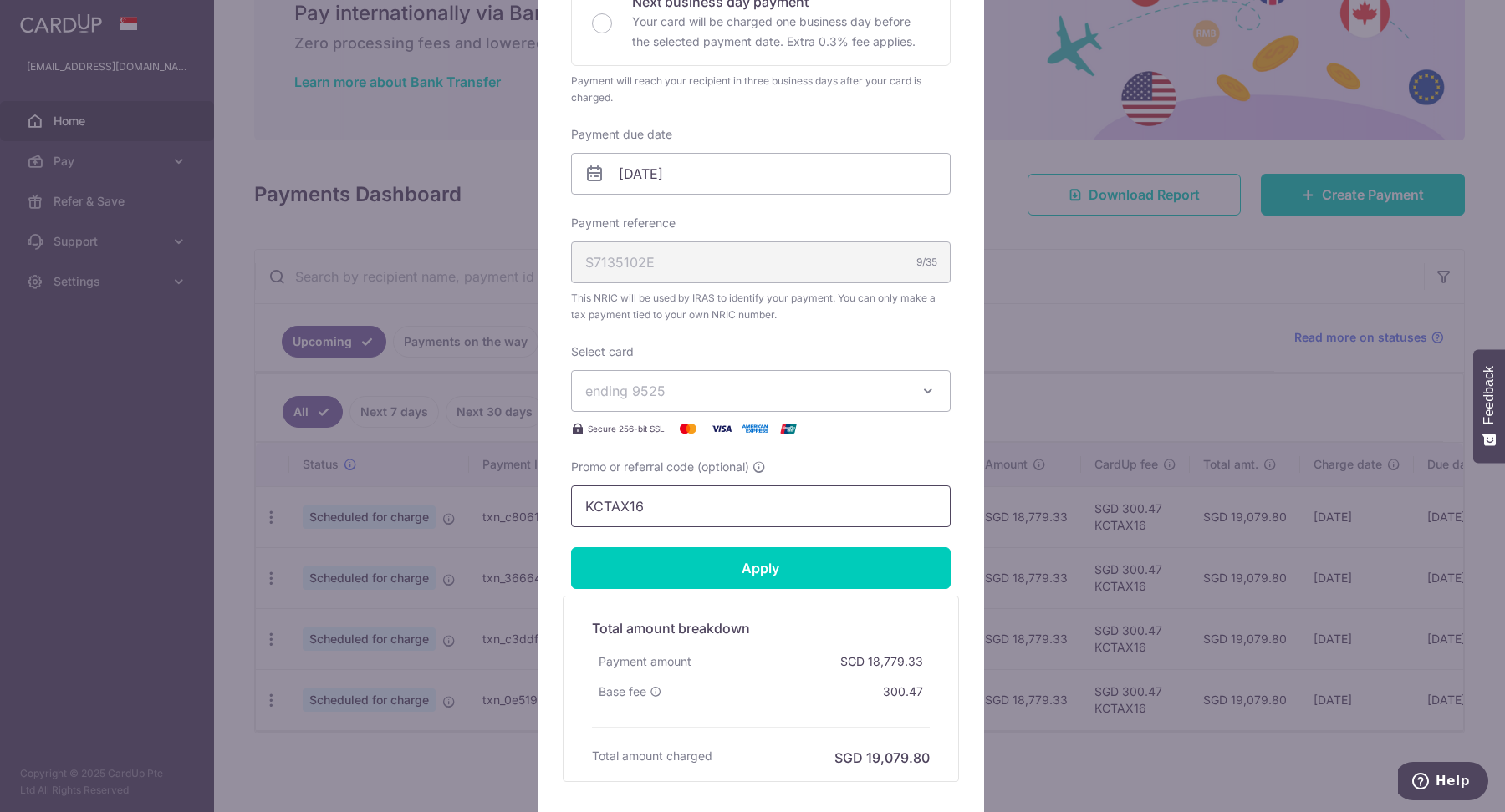
click at [682, 488] on input "KCTAX16" at bounding box center [761, 506] width 379 height 42
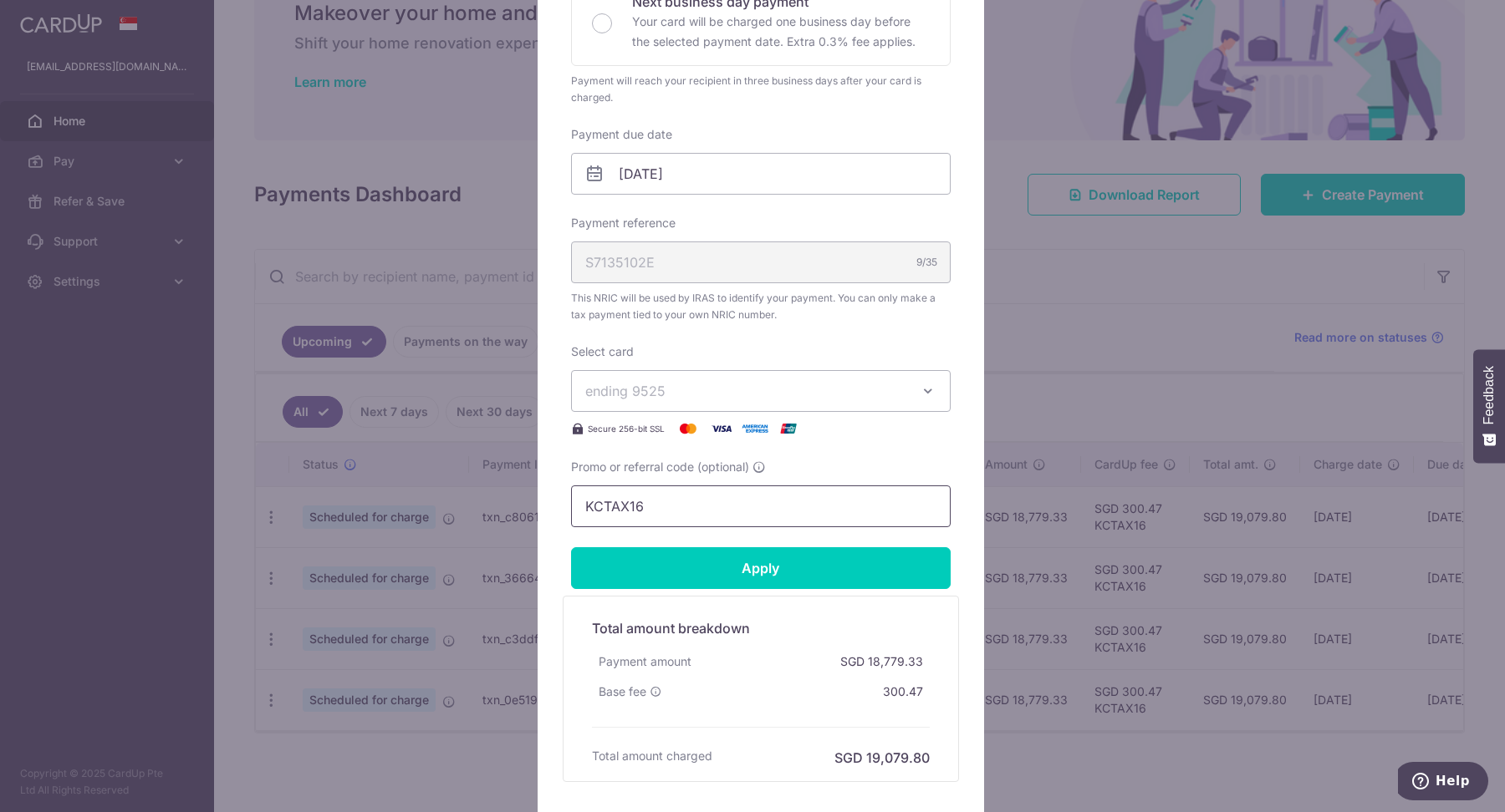
click at [682, 488] on input "KCTAX16" at bounding box center [761, 506] width 379 height 42
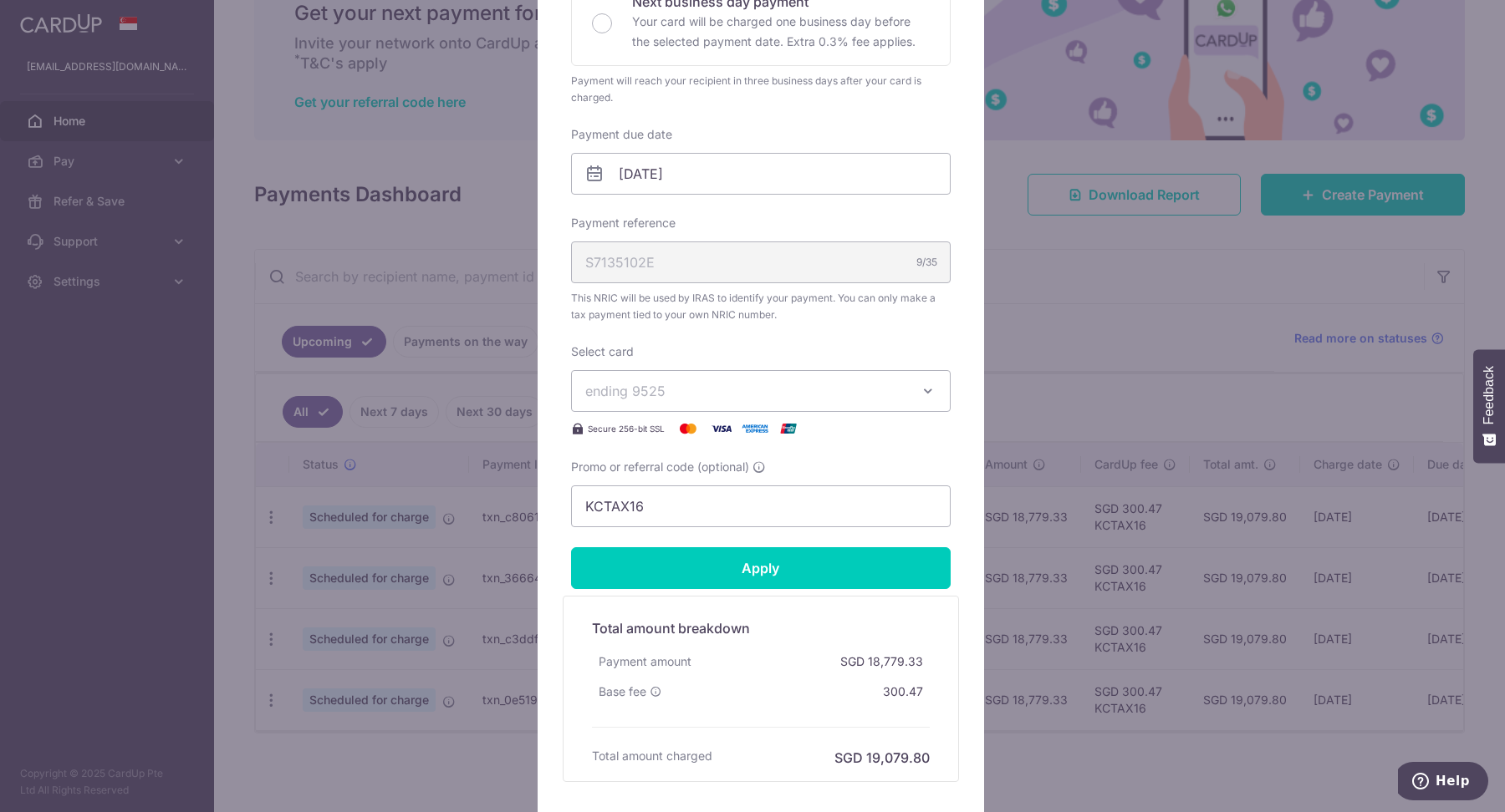
click at [1169, 263] on div "Edit payment By clicking apply, you will make changes to all payments to Inland…" at bounding box center [752, 406] width 1505 height 812
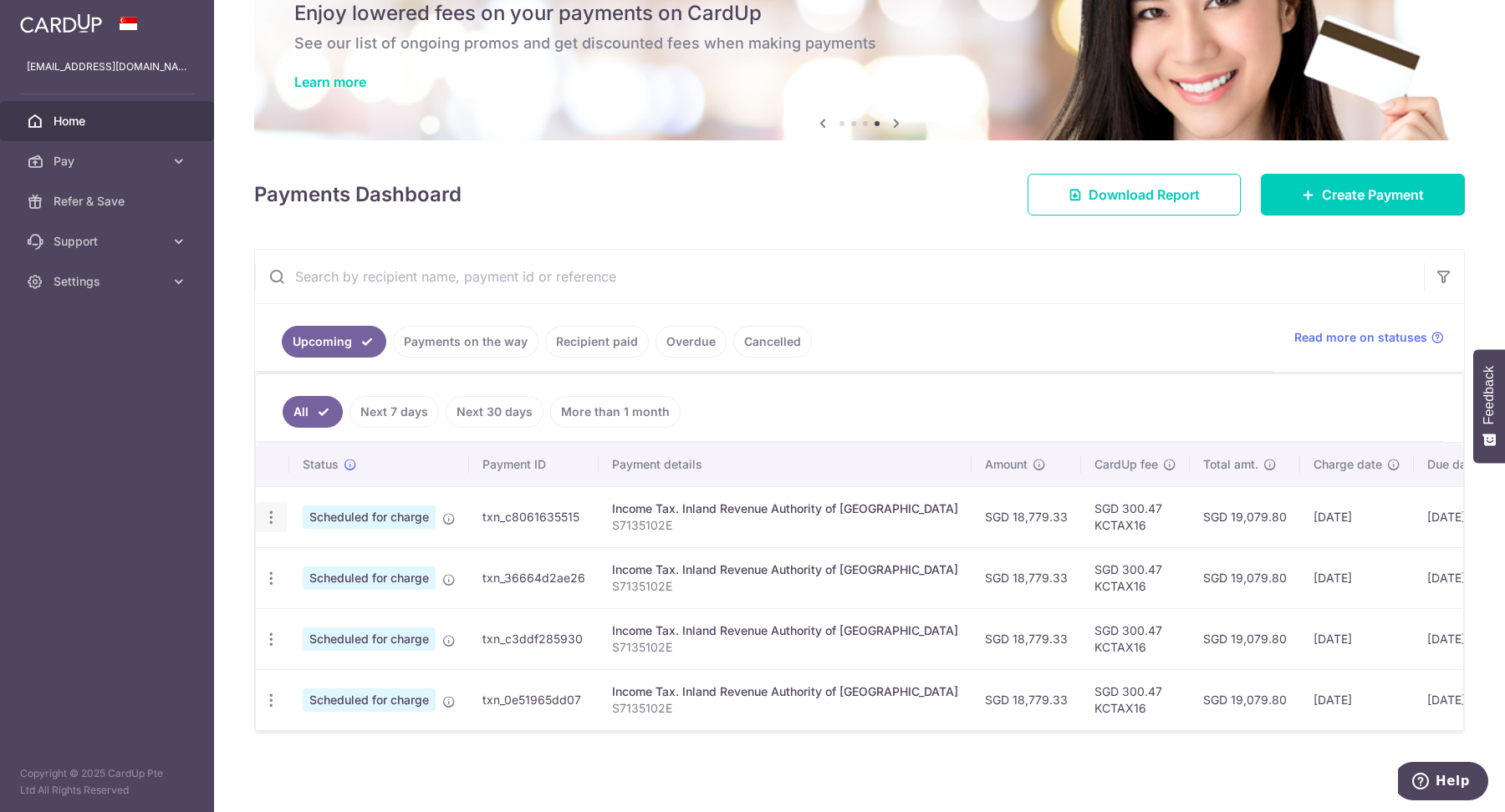
click at [266, 513] on icon "button" at bounding box center [271, 517] width 18 height 18
click at [1057, 324] on ul "Upcoming Payments on the way Recipient paid Overdue Cancelled" at bounding box center [765, 338] width 1019 height 68
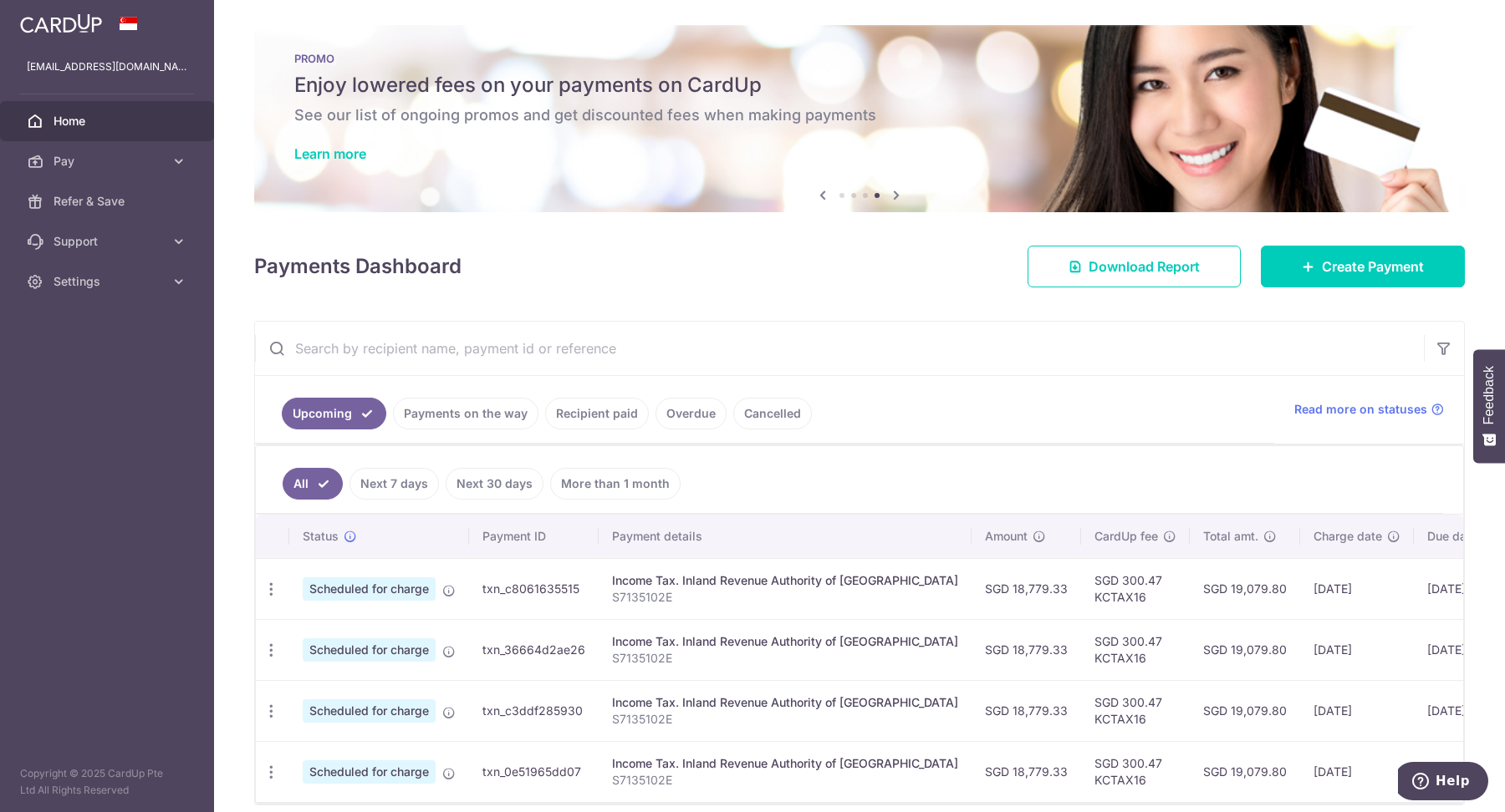
scroll to position [0, 0]
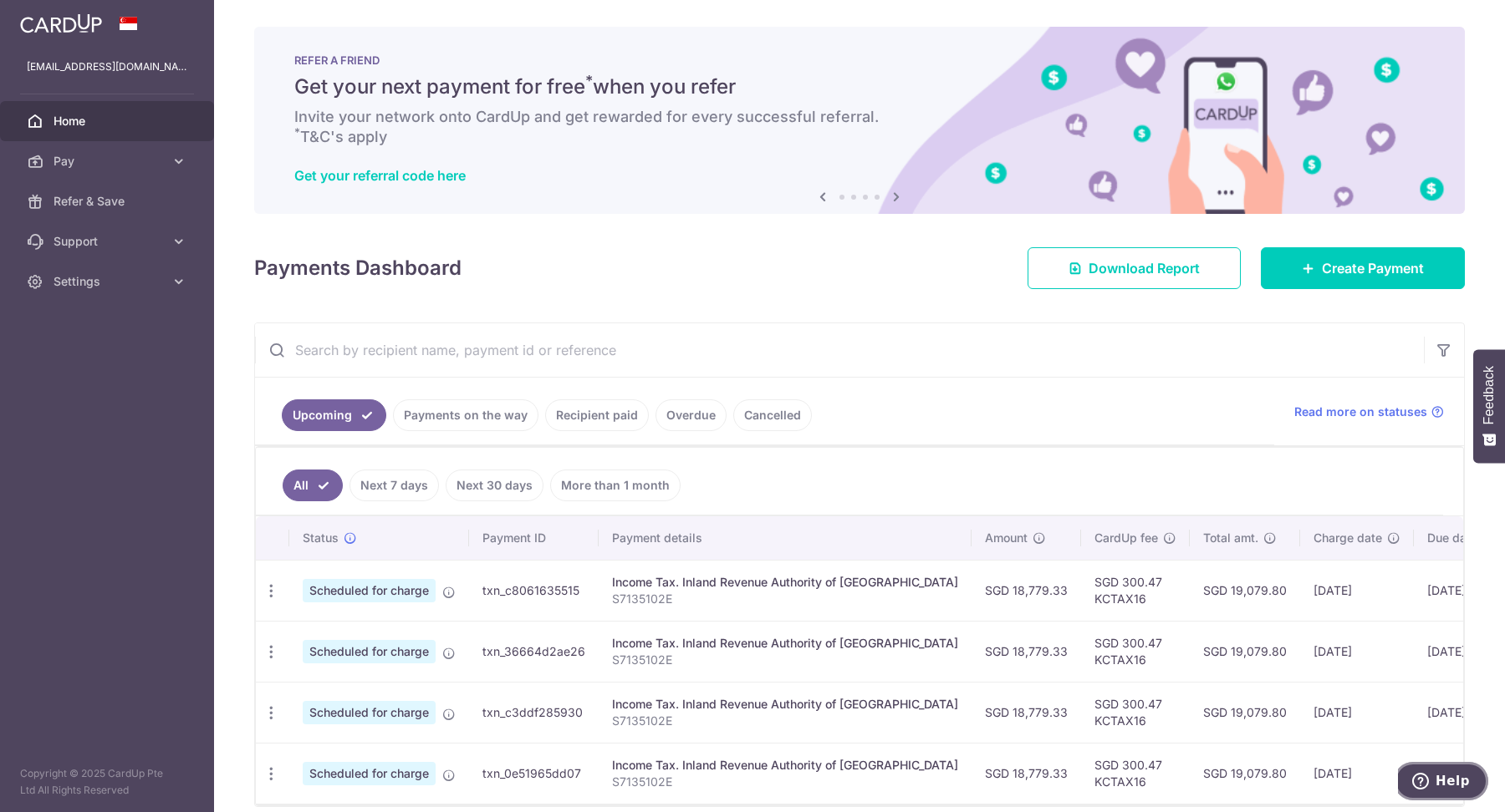
click at [1452, 775] on span "Help" at bounding box center [1452, 781] width 34 height 15
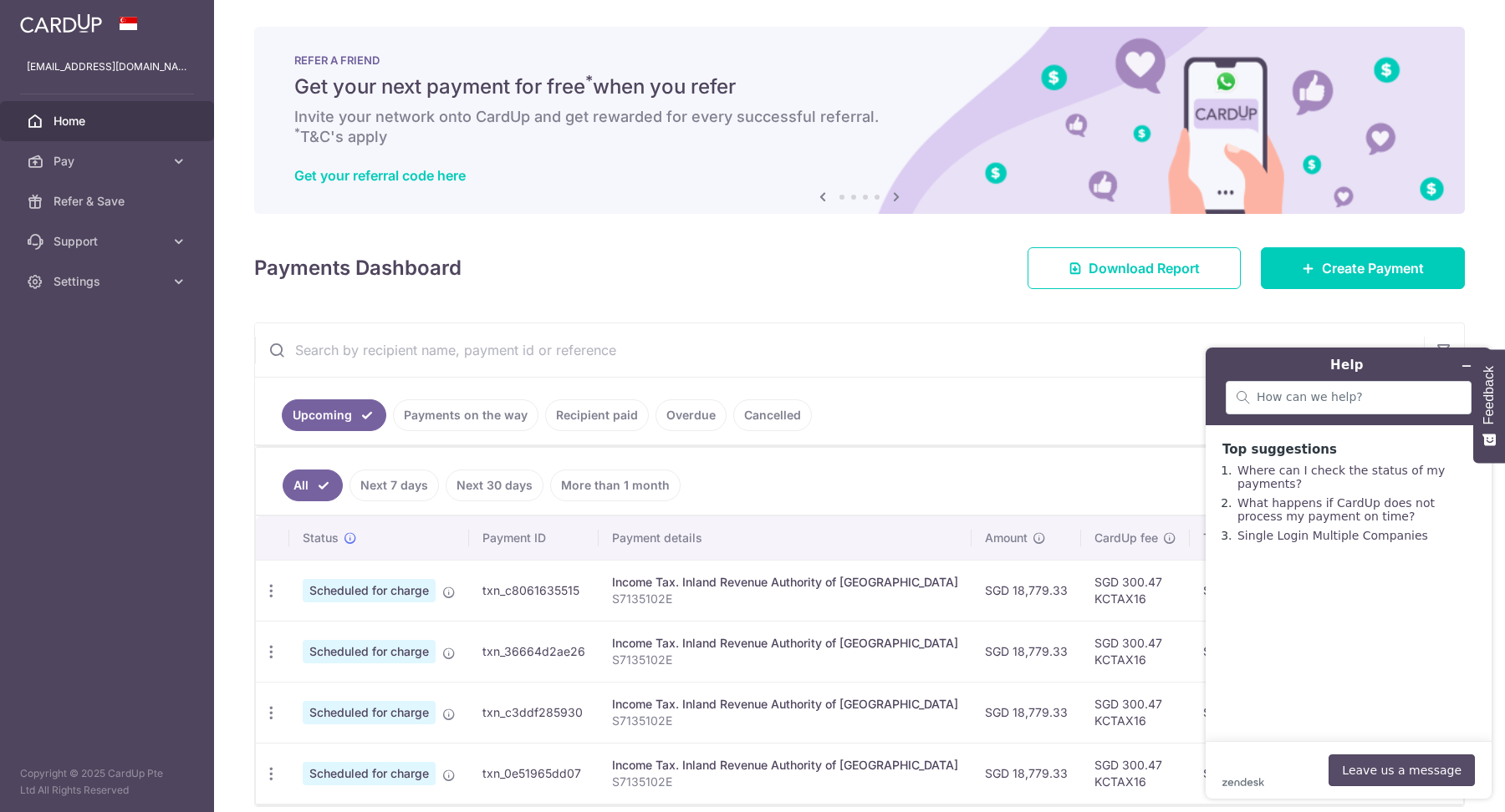
click at [1423, 767] on button "Leave us a message" at bounding box center [1401, 769] width 146 height 31
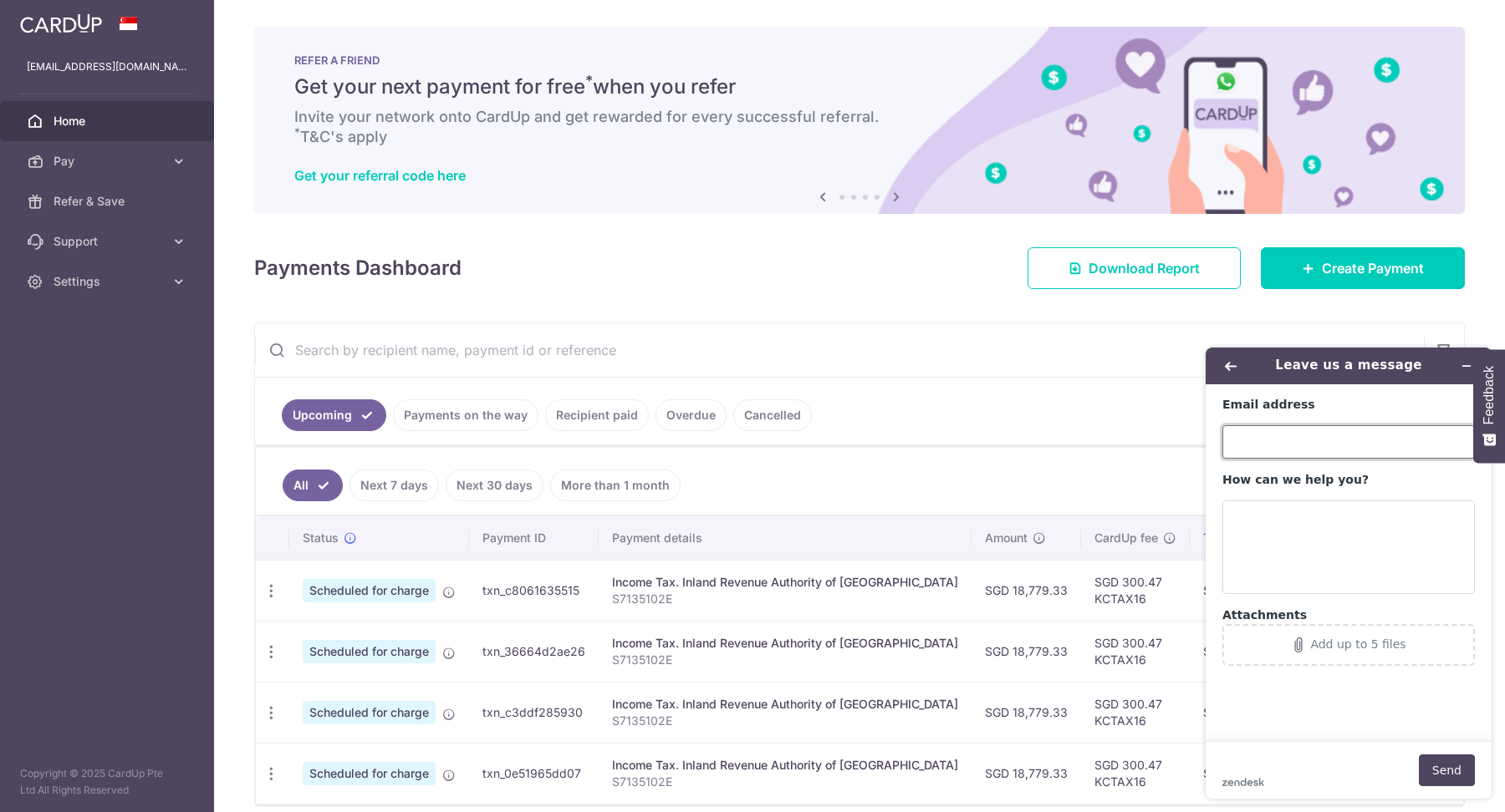
click at [1290, 446] on input "Email address" at bounding box center [1348, 441] width 253 height 33
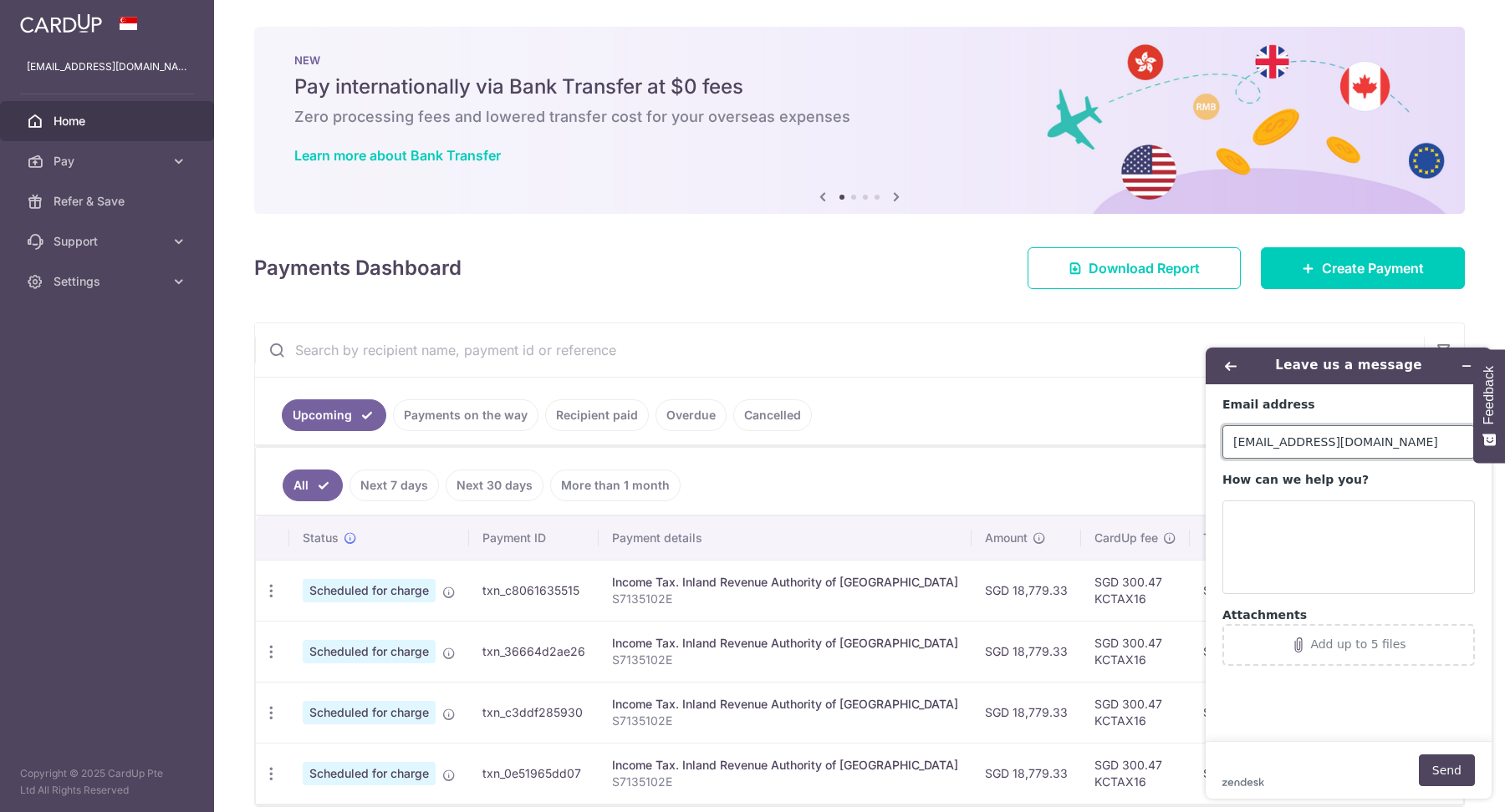
type input "kimchye@yahoo.com"
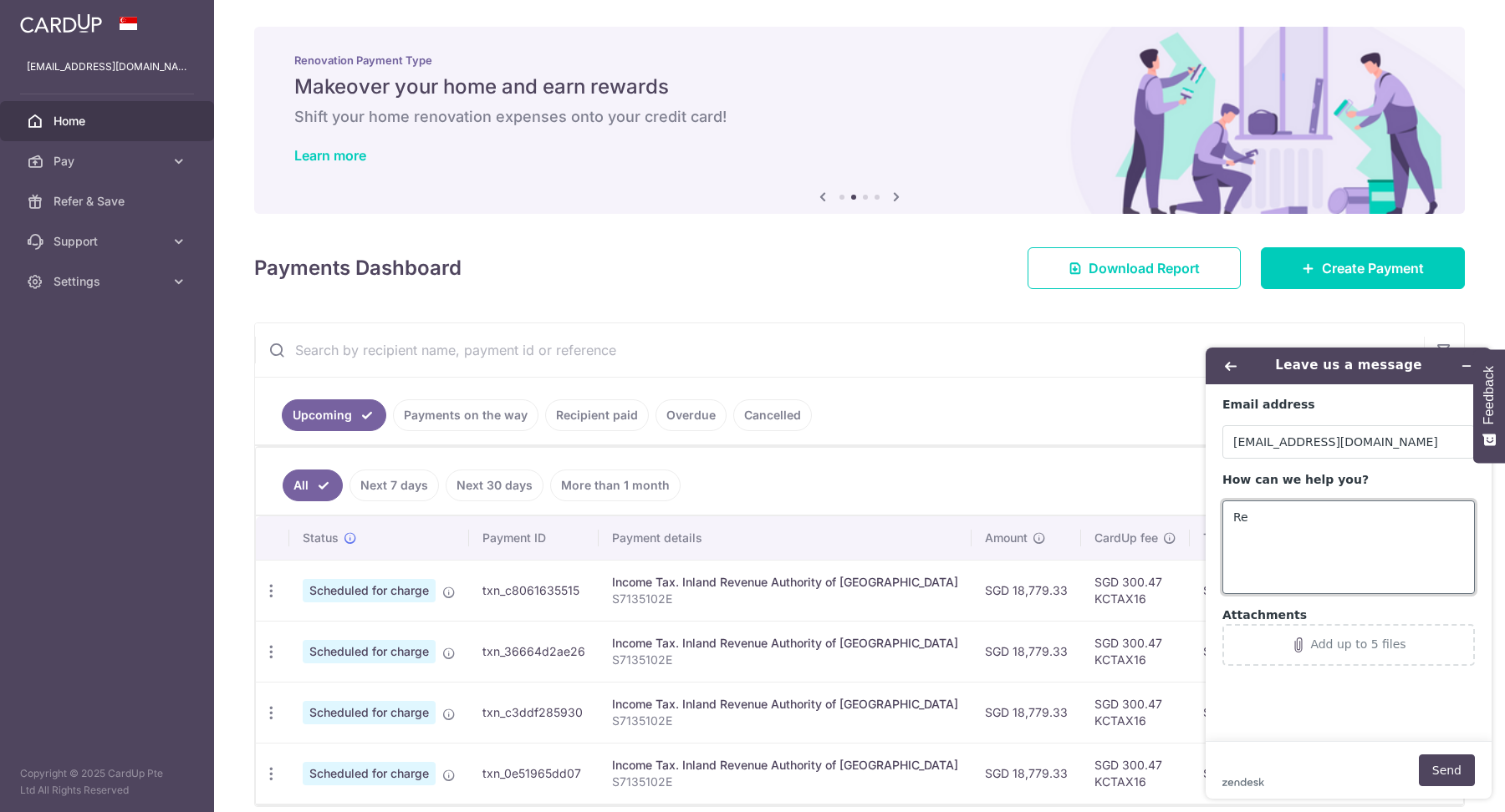
type textarea "R"
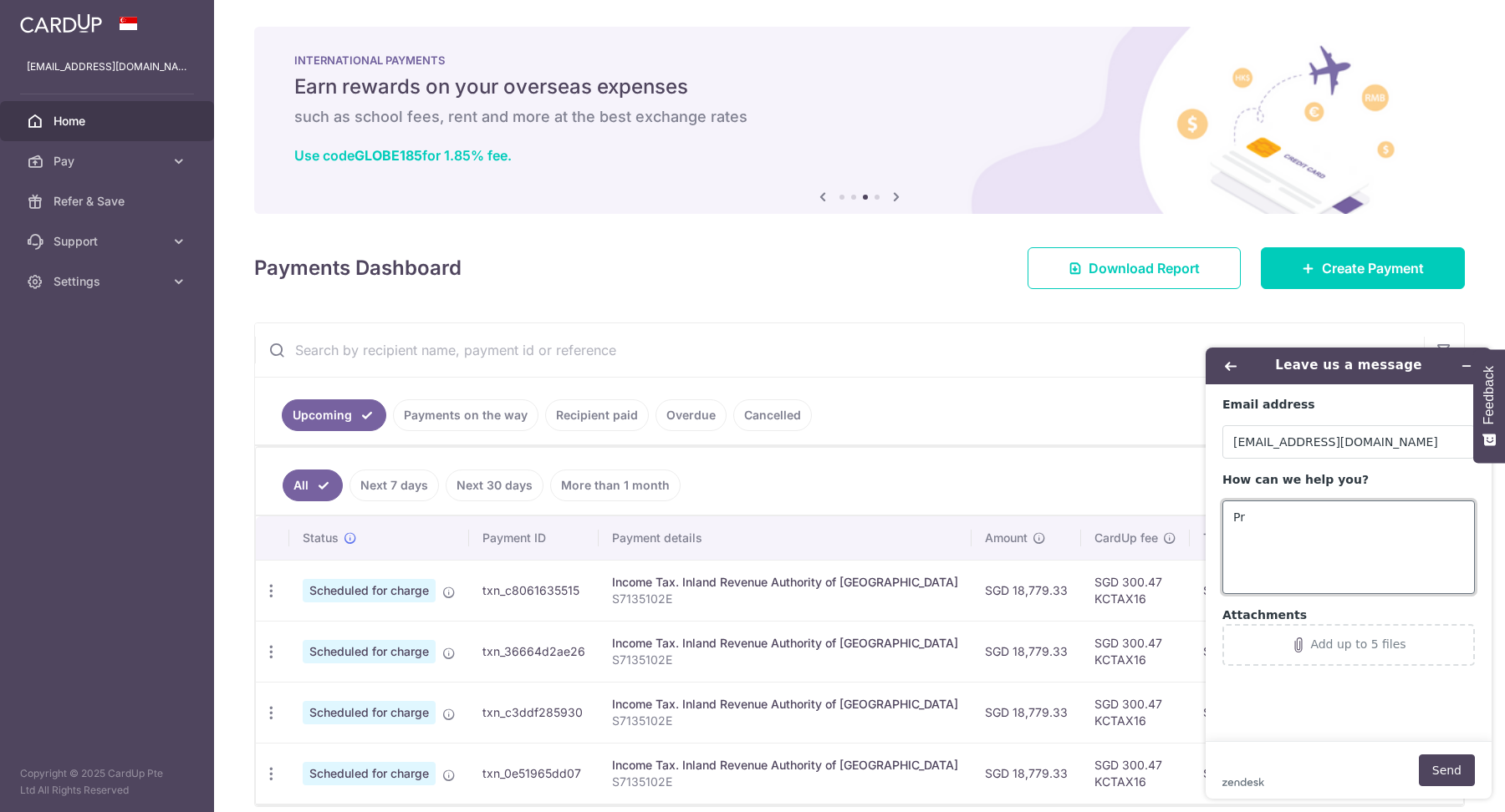
type textarea "P"
click at [1040, 410] on ul "Upcoming Payments on the way Recipient paid Overdue Cancelled" at bounding box center [765, 412] width 1019 height 68
click at [1468, 368] on icon "Minimize widget" at bounding box center [1467, 366] width 12 height 12
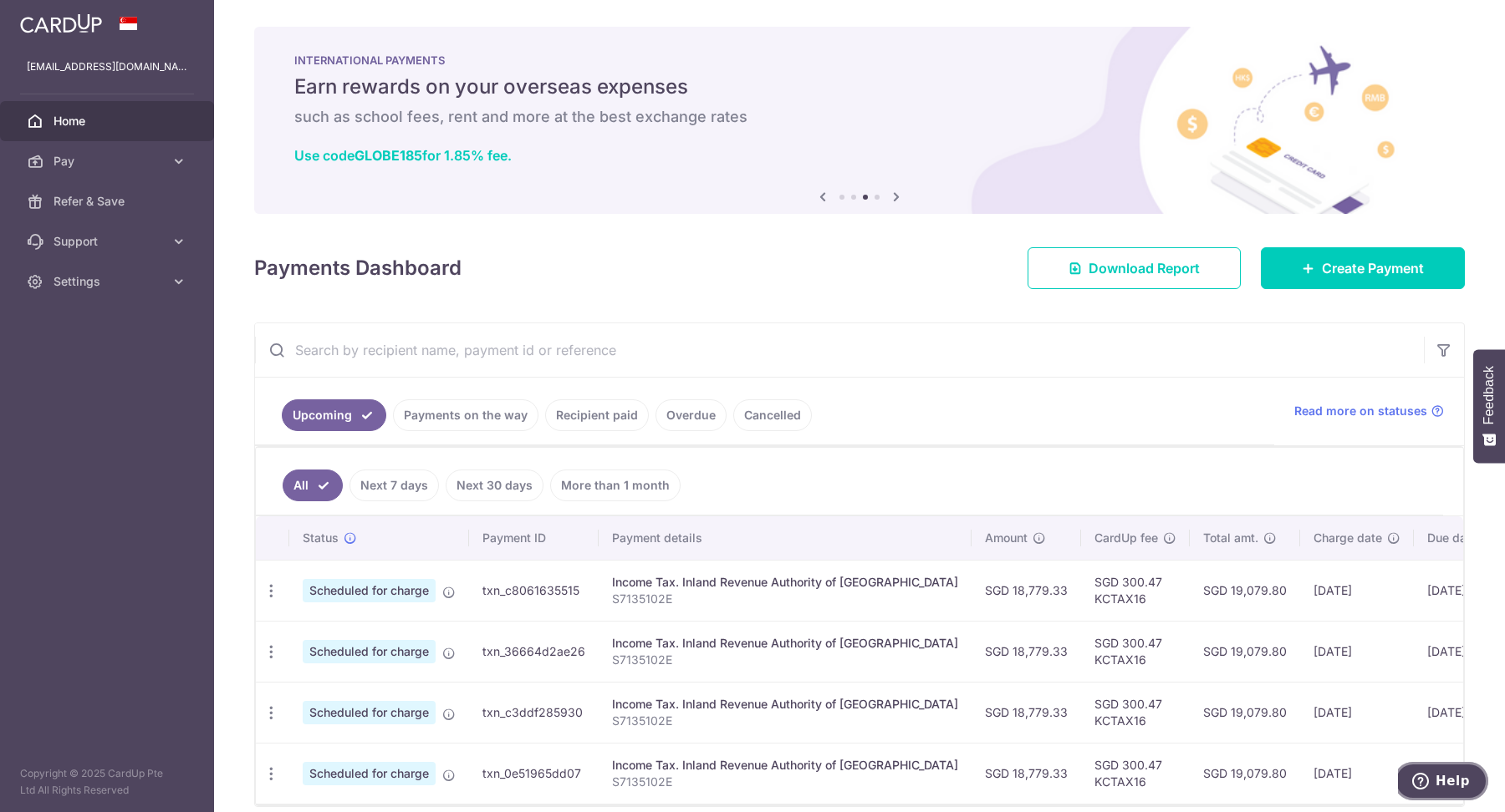
click at [1438, 767] on button "Help" at bounding box center [1440, 781] width 94 height 38
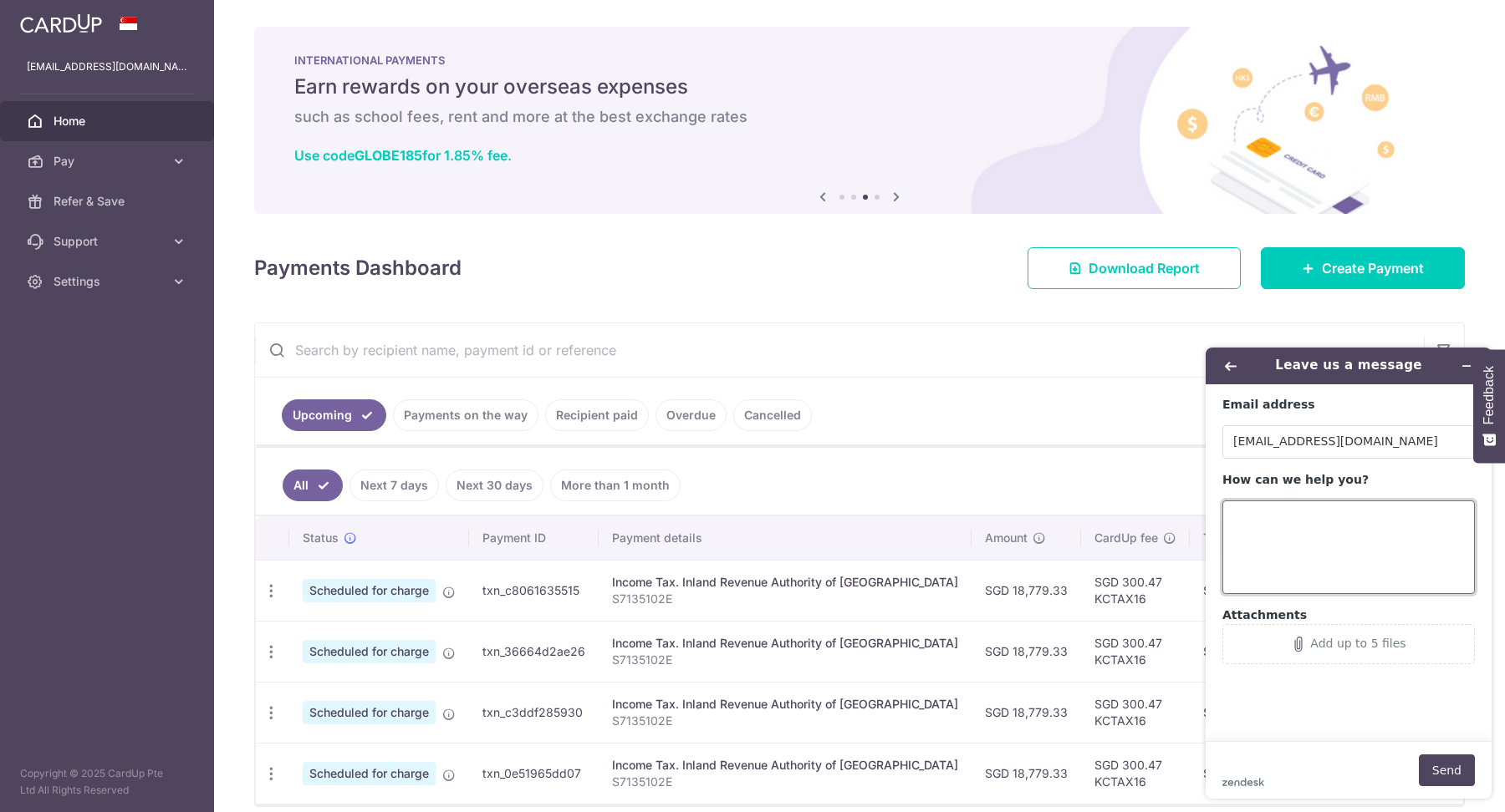
click at [1307, 536] on textarea "How can we help you?" at bounding box center [1348, 548] width 253 height 94
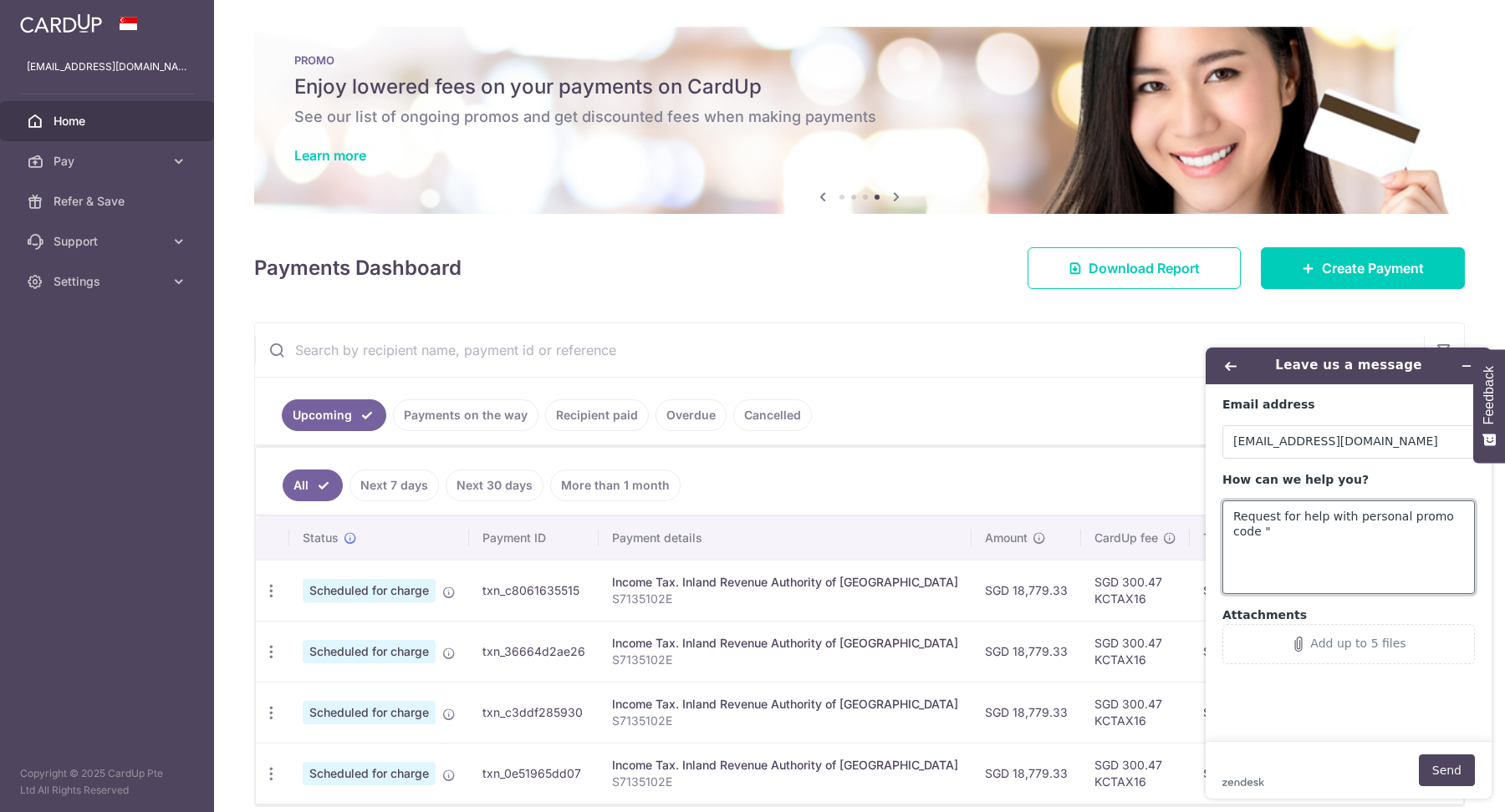
paste textarea "K"
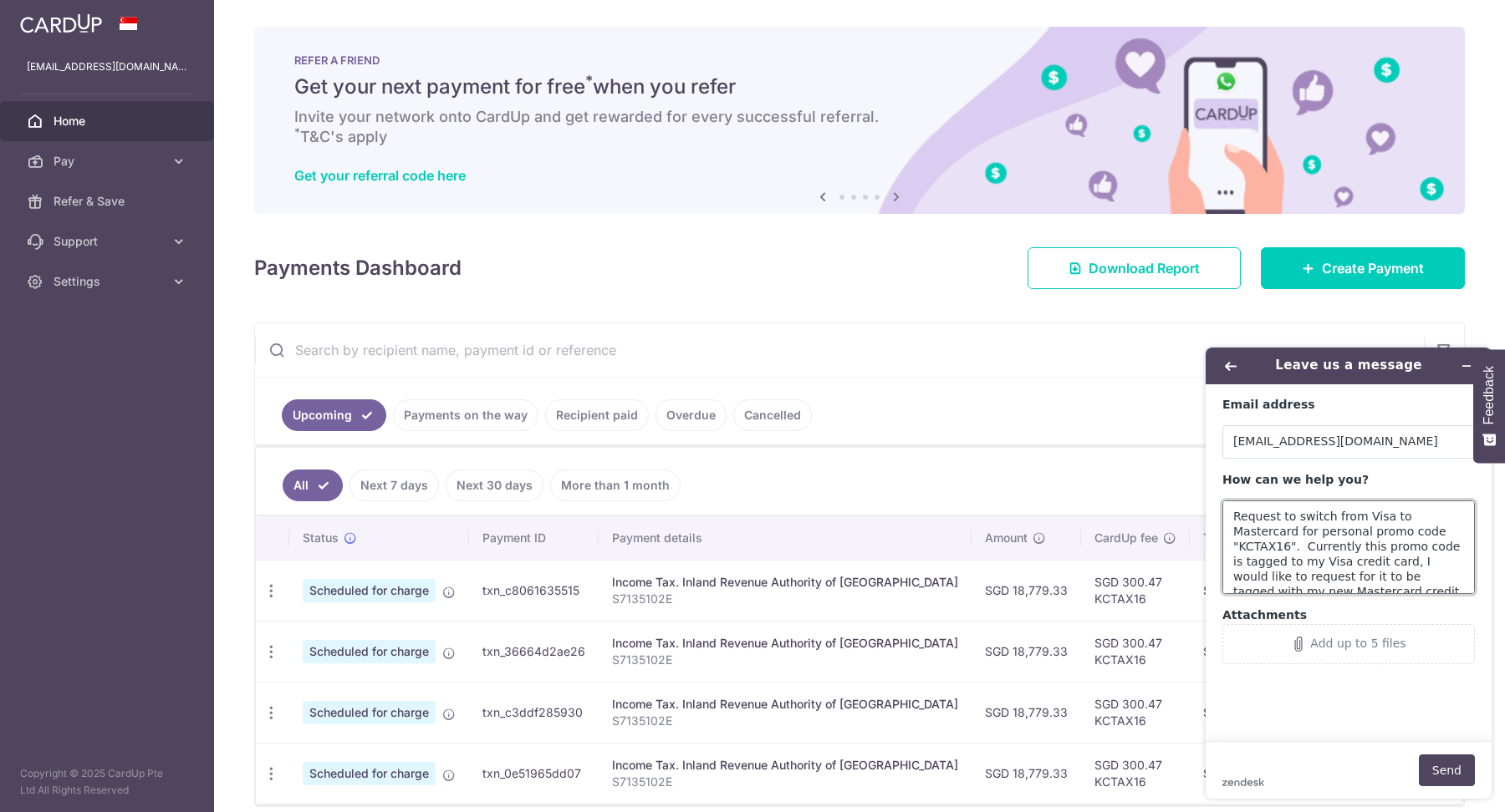
scroll to position [7, 0]
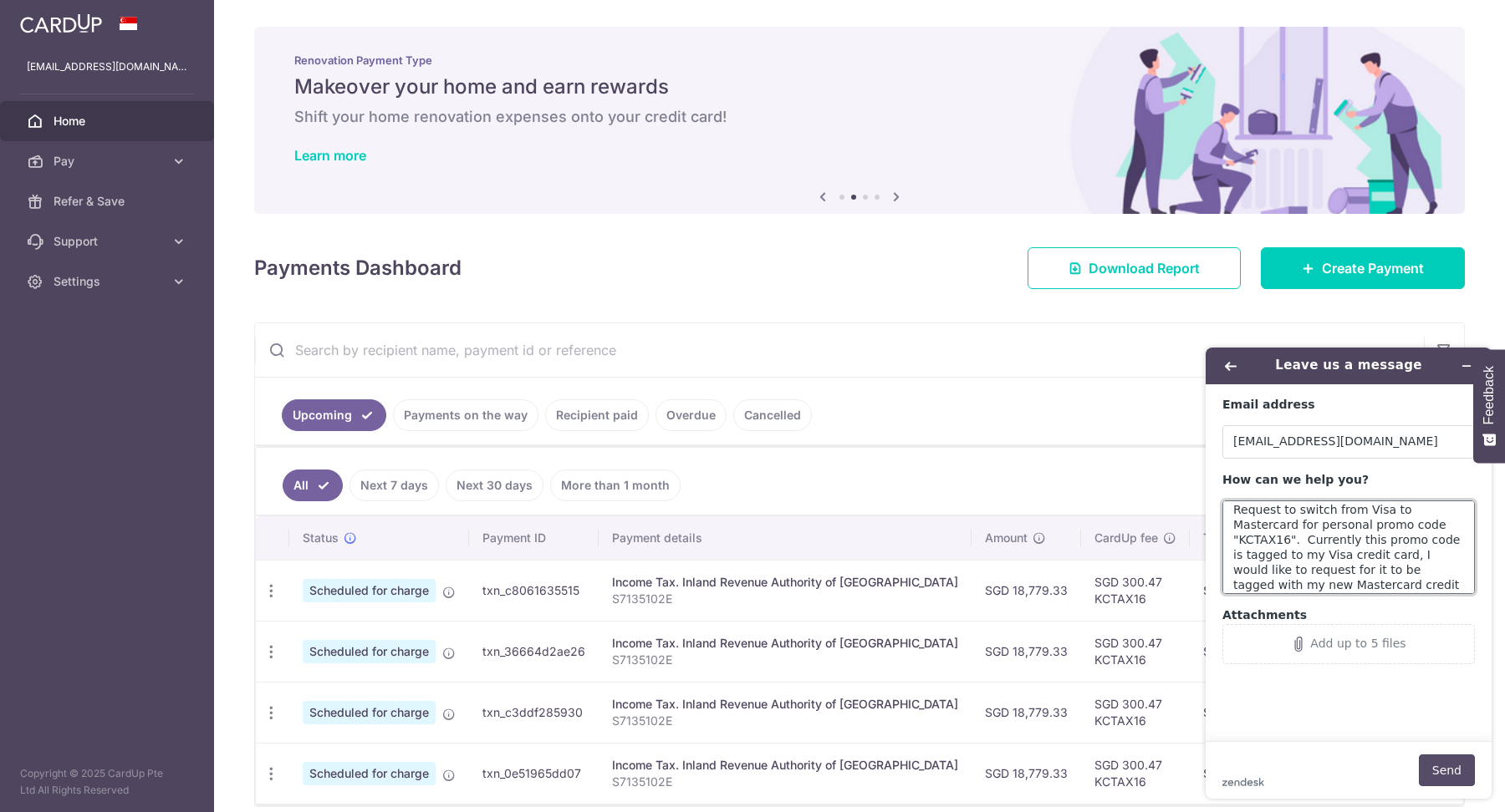
type textarea "Request to switch from Visa to Mastercard for personal promo code "KCTAX16". Cu…"
click at [1439, 763] on button "Send" at bounding box center [1447, 769] width 56 height 31
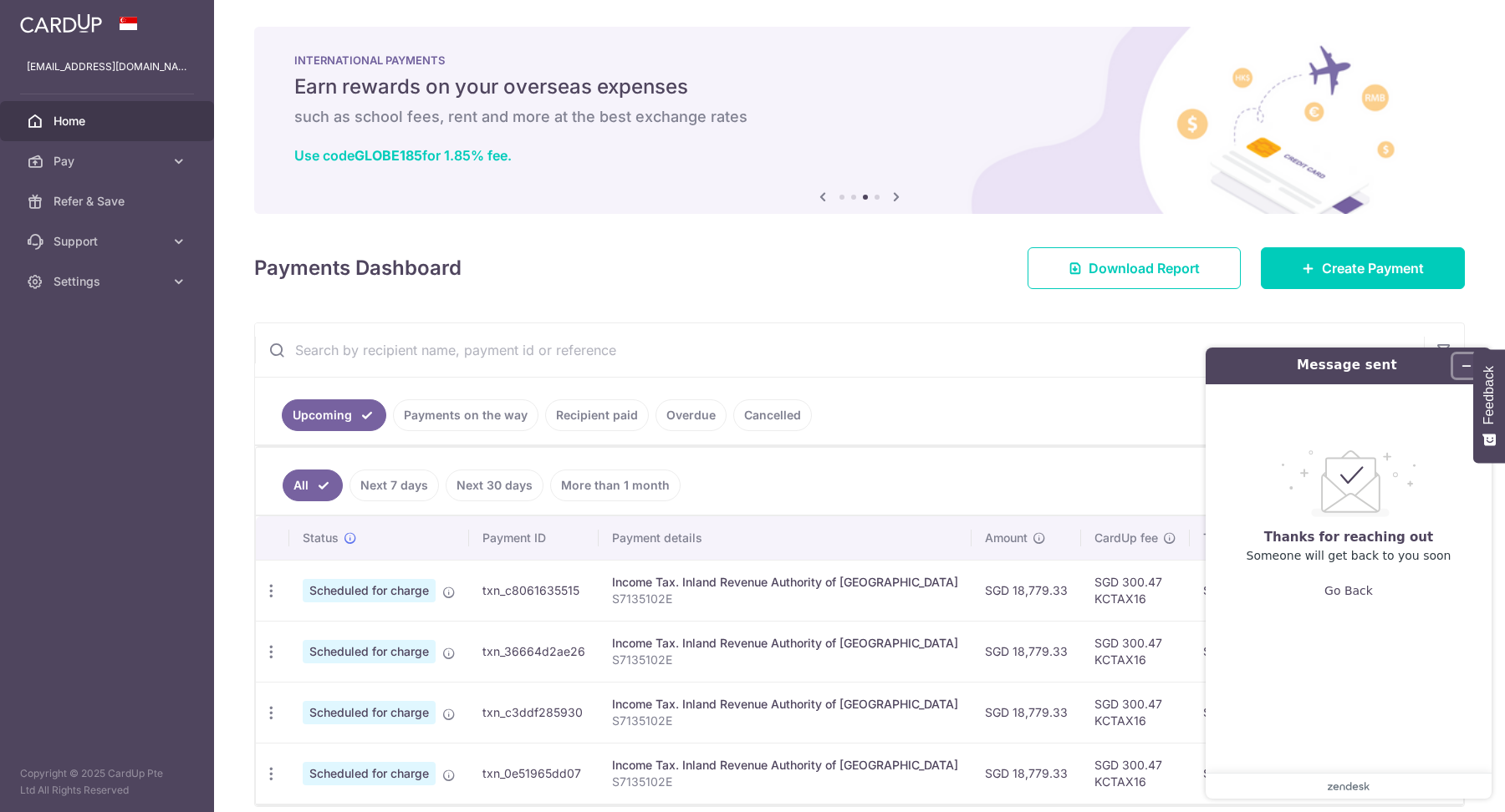
click at [1464, 366] on icon "Minimize widget" at bounding box center [1467, 366] width 8 height 0
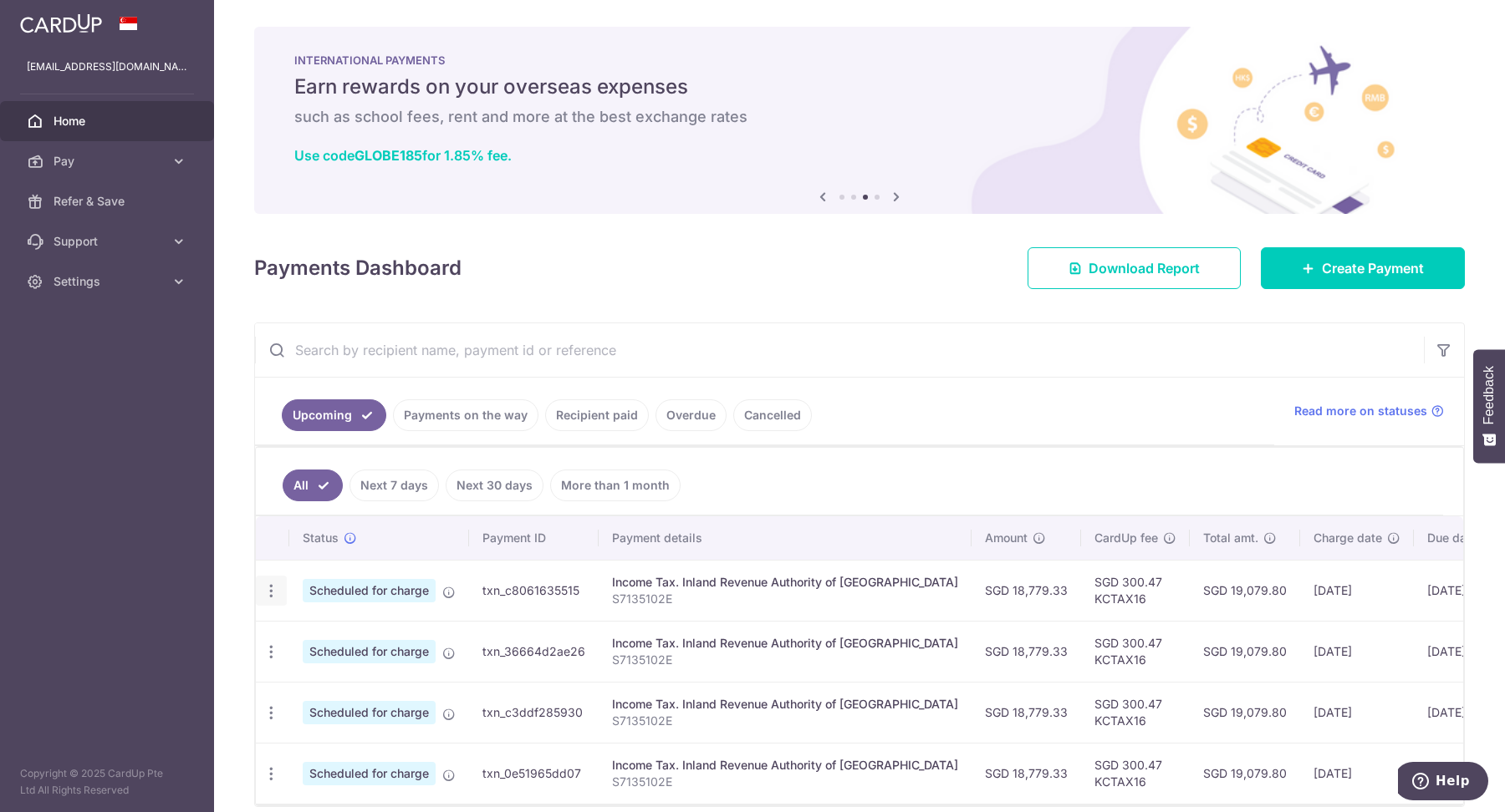
click at [265, 592] on icon "button" at bounding box center [271, 591] width 18 height 18
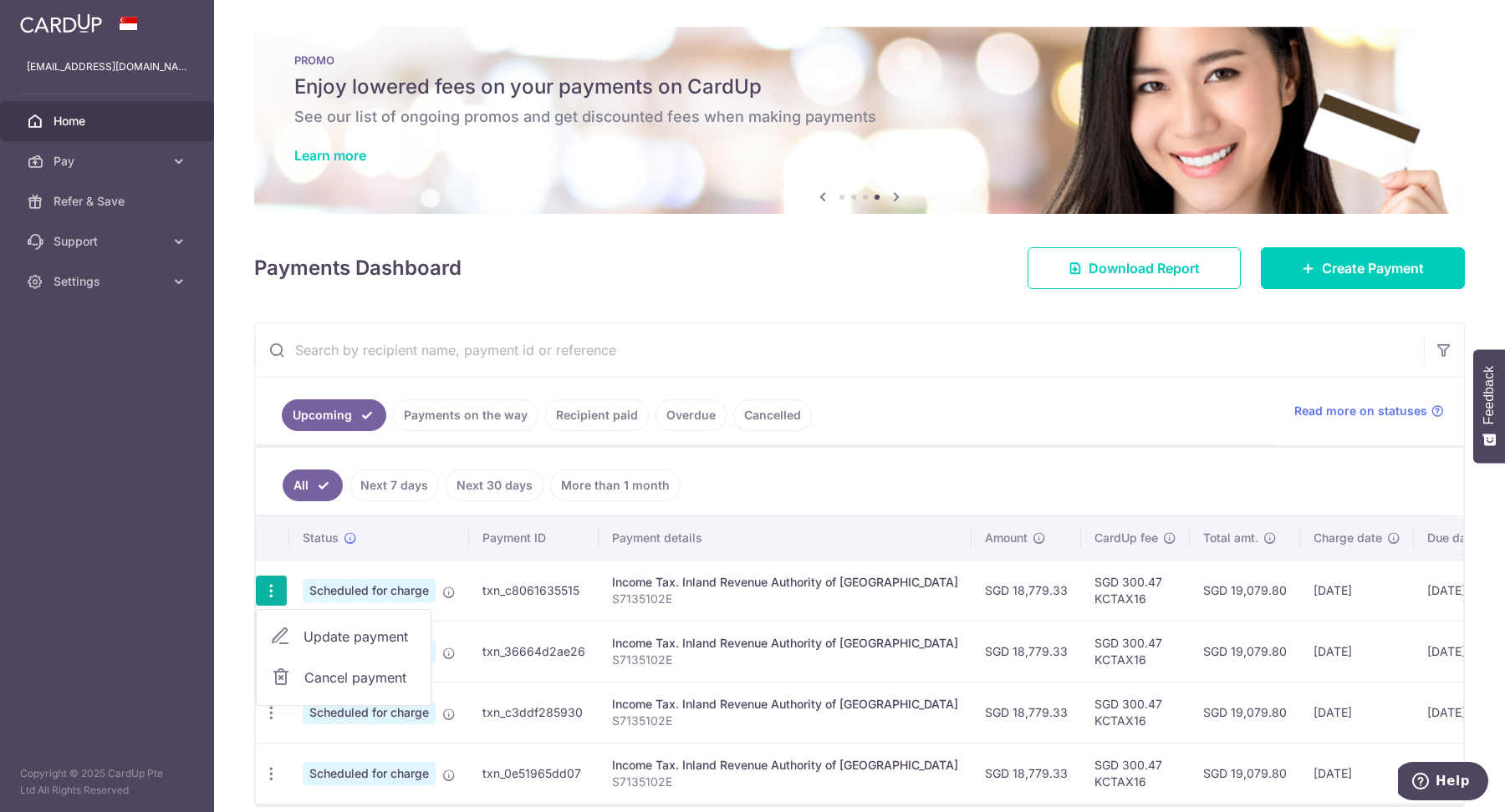
click at [553, 582] on td "txn_c8061635515" at bounding box center [533, 590] width 129 height 61
copy td "txn_c8061635515"
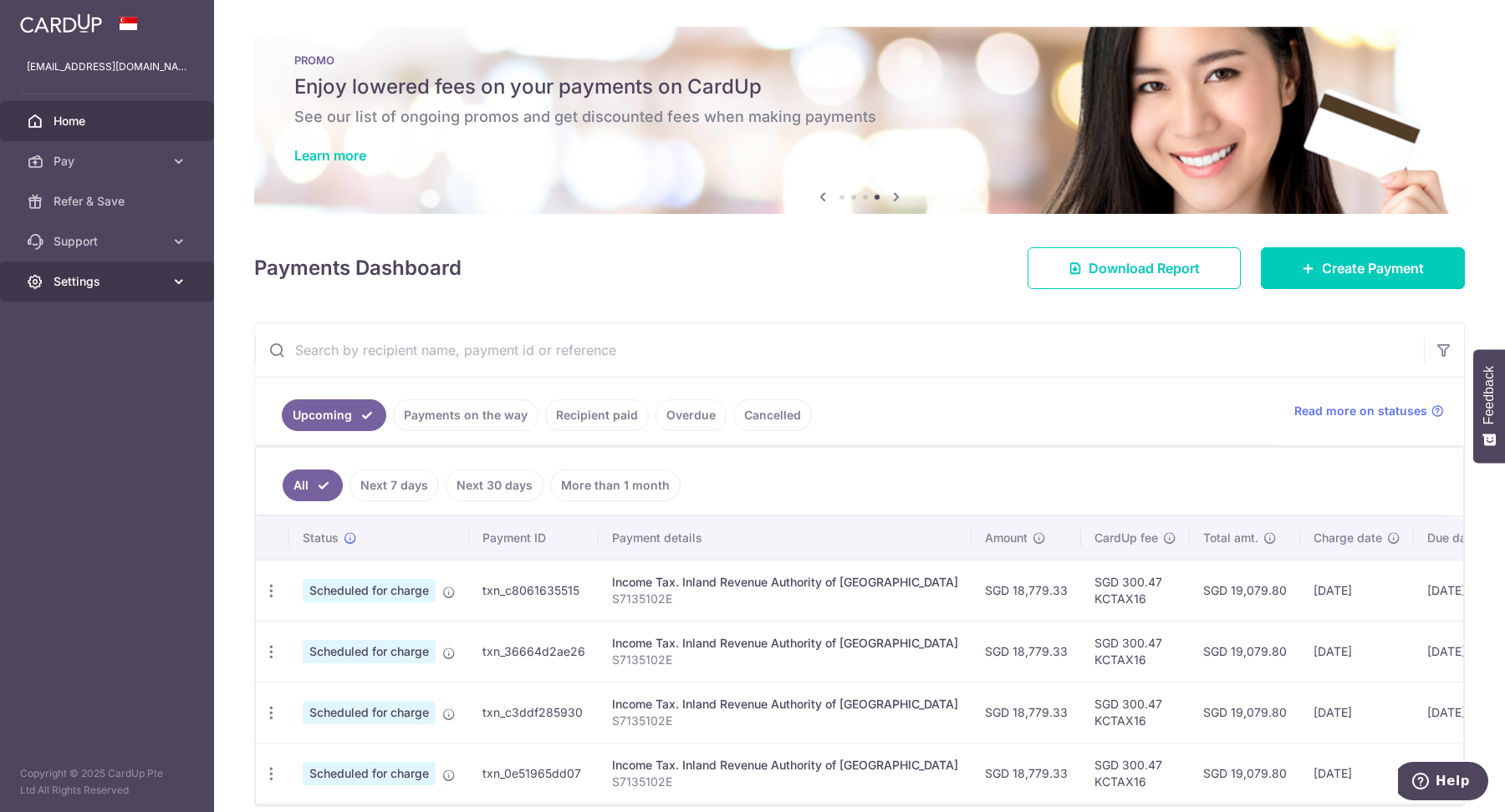
click at [51, 285] on link "Settings" at bounding box center [107, 281] width 214 height 40
click at [72, 368] on span "Logout" at bounding box center [109, 362] width 111 height 17
